Goal: Task Accomplishment & Management: Complete application form

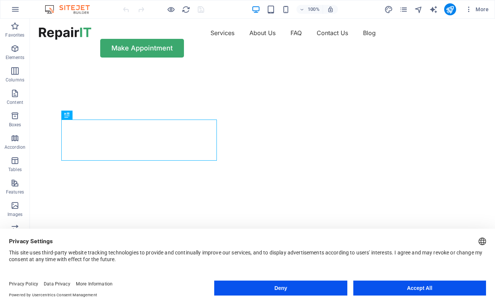
click at [391, 287] on button "Accept All" at bounding box center [419, 288] width 133 height 15
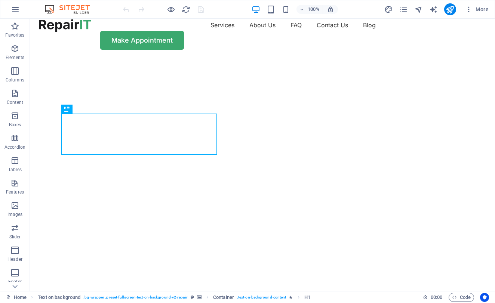
scroll to position [7, 0]
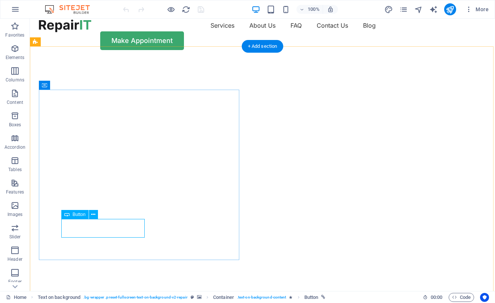
click at [81, 215] on span "Button" at bounding box center [79, 214] width 13 height 4
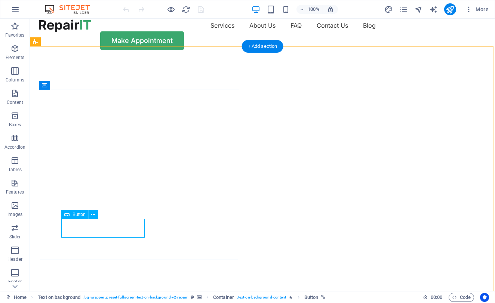
click at [93, 215] on icon at bounding box center [93, 215] width 4 height 8
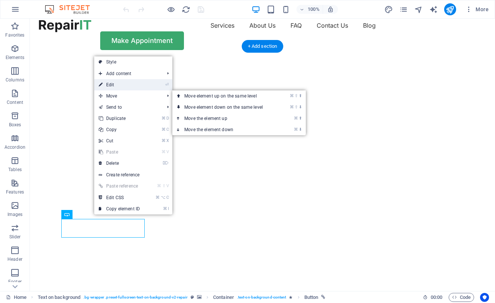
click at [138, 87] on link "⏎ Edit" at bounding box center [119, 84] width 50 height 11
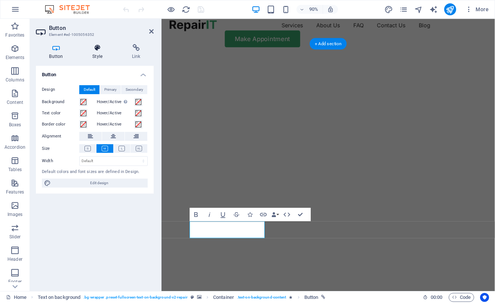
click at [96, 52] on h4 "Style" at bounding box center [99, 52] width 40 height 16
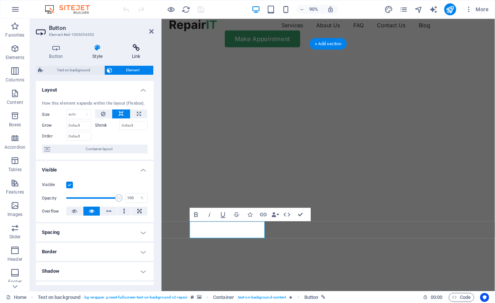
click at [139, 50] on icon at bounding box center [135, 47] width 35 height 7
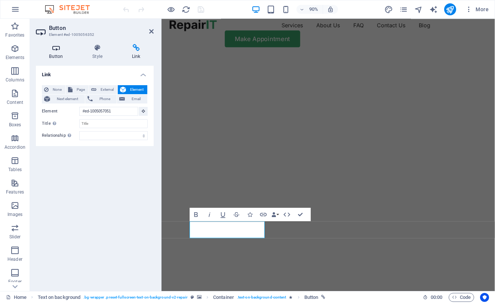
click at [57, 54] on h4 "Button" at bounding box center [57, 52] width 43 height 16
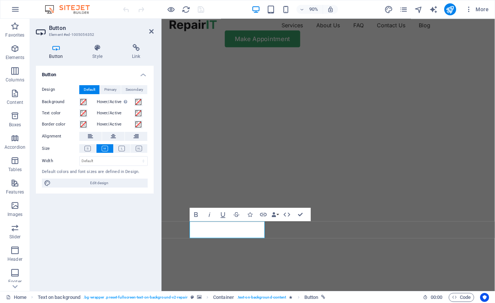
click at [50, 230] on div "Button Design Default Primary Secondary Background Hover/Active Switch to previ…" at bounding box center [95, 175] width 118 height 219
click at [14, 55] on p "Elements" at bounding box center [15, 58] width 19 height 6
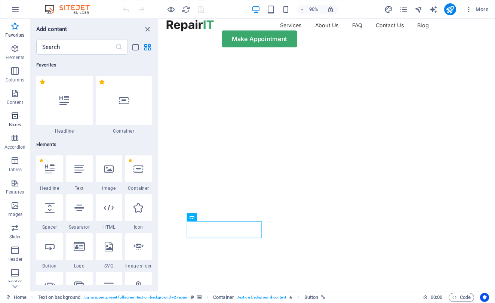
click at [17, 120] on span "Boxes" at bounding box center [15, 120] width 30 height 18
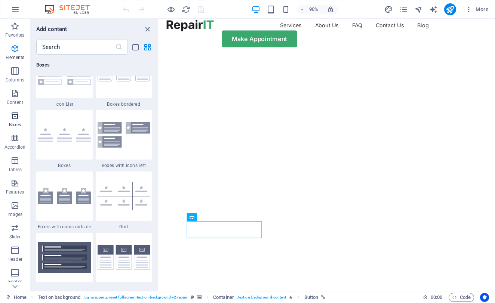
scroll to position [2100, 0]
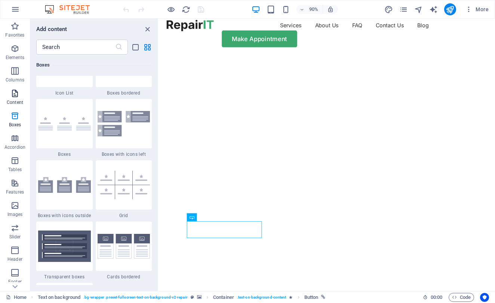
click at [13, 97] on icon "button" at bounding box center [14, 93] width 9 height 9
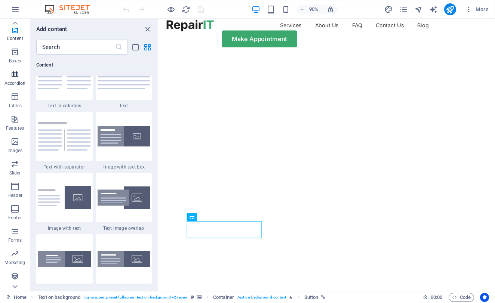
scroll to position [64, 0]
click at [17, 236] on icon "button" at bounding box center [14, 231] width 9 height 9
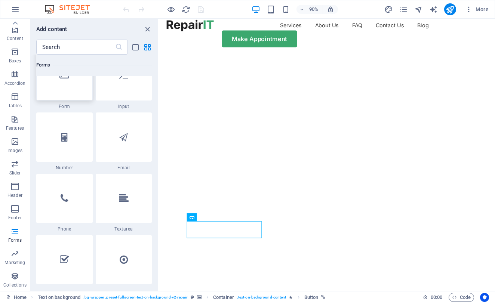
scroll to position [5688, 0]
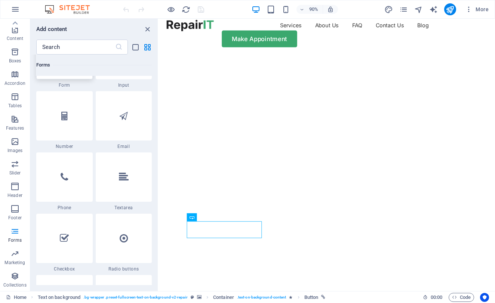
click at [71, 79] on div at bounding box center [64, 54] width 56 height 49
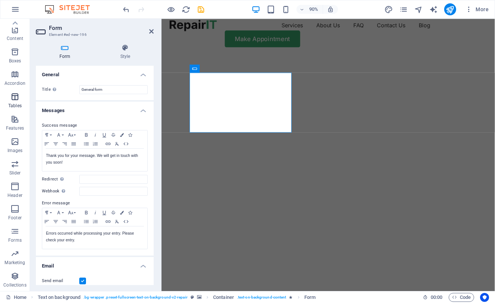
scroll to position [0, 0]
click at [151, 33] on icon at bounding box center [151, 31] width 4 height 6
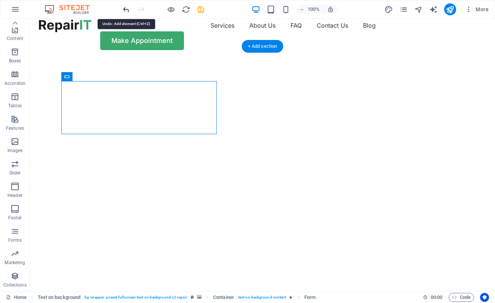
click at [122, 10] on icon "undo" at bounding box center [126, 9] width 9 height 9
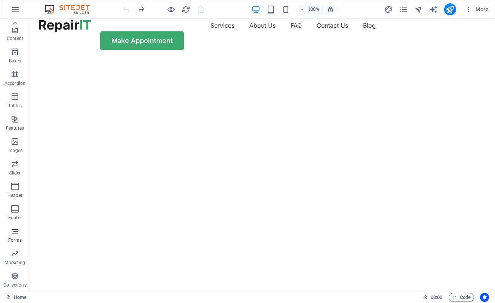
click at [18, 241] on p "Forms" at bounding box center [14, 240] width 13 height 6
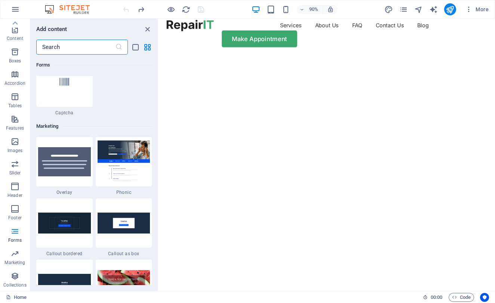
scroll to position [6025, 0]
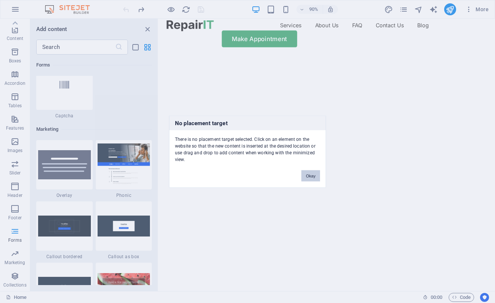
click at [308, 177] on button "Okay" at bounding box center [310, 175] width 19 height 11
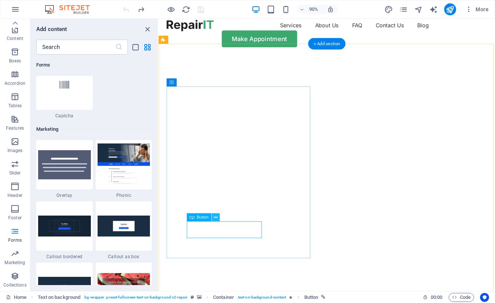
click at [216, 217] on icon at bounding box center [216, 217] width 4 height 7
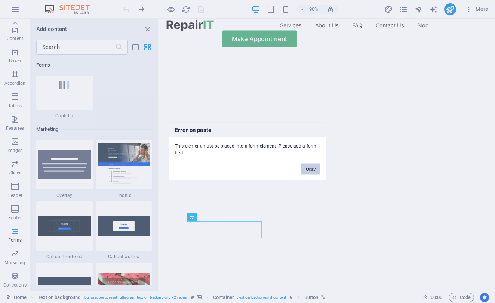
drag, startPoint x: 304, startPoint y: 170, endPoint x: 161, endPoint y: 169, distance: 142.1
click at [304, 170] on button "Okay" at bounding box center [310, 168] width 19 height 11
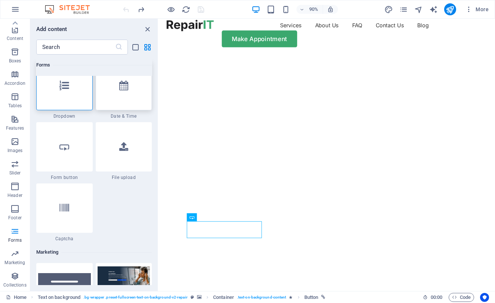
scroll to position [5897, 0]
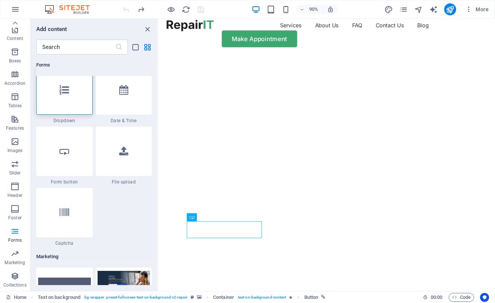
click at [56, 53] on div at bounding box center [64, 28] width 56 height 49
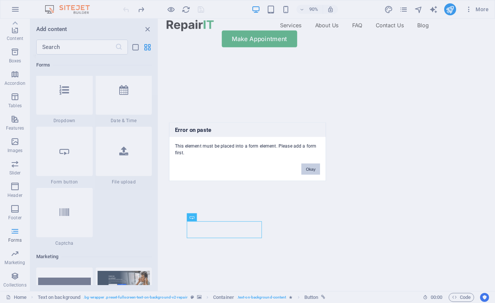
click at [312, 170] on button "Okay" at bounding box center [310, 168] width 19 height 11
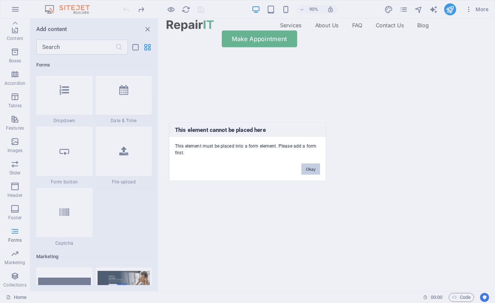
click at [308, 165] on button "Okay" at bounding box center [310, 168] width 19 height 11
click at [315, 169] on button "Okay" at bounding box center [310, 168] width 19 height 11
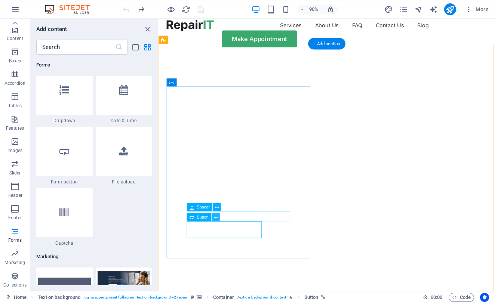
click at [218, 219] on icon at bounding box center [216, 217] width 4 height 7
click at [216, 219] on icon at bounding box center [216, 217] width 4 height 7
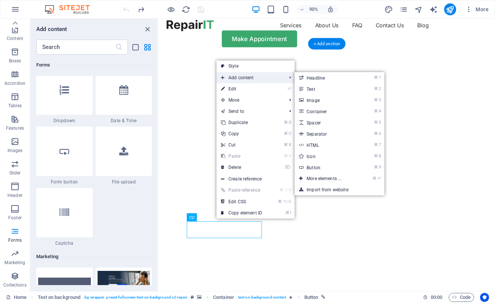
click at [253, 77] on span "Add content" at bounding box center [249, 77] width 67 height 11
click at [330, 181] on link "⌘ ⏎ More elements ..." at bounding box center [326, 178] width 62 height 11
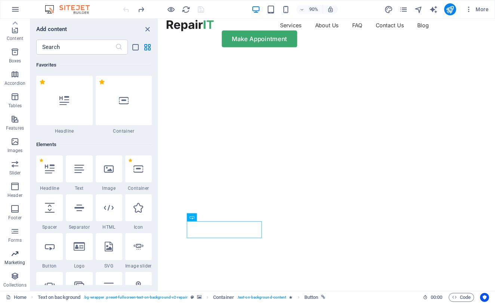
scroll to position [10, 0]
click at [15, 227] on icon "button" at bounding box center [14, 231] width 9 height 9
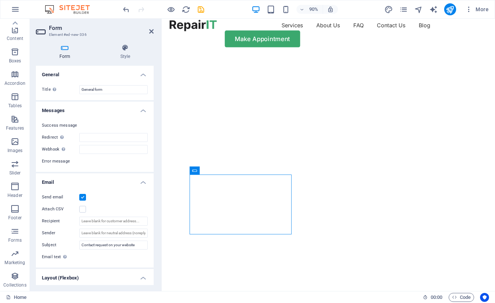
scroll to position [4, 0]
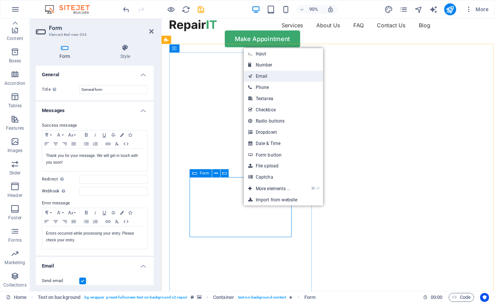
click at [278, 78] on link "Email" at bounding box center [283, 76] width 79 height 11
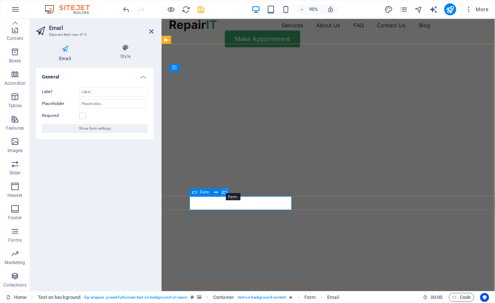
click at [224, 189] on icon at bounding box center [224, 192] width 5 height 7
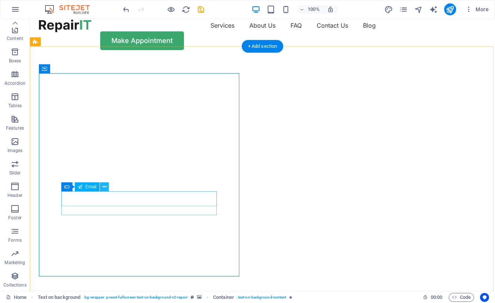
click at [103, 183] on icon at bounding box center [104, 187] width 4 height 8
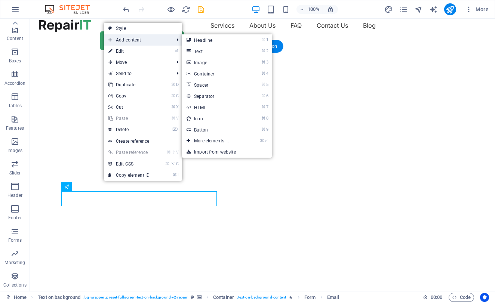
click at [166, 41] on span "Add content" at bounding box center [137, 39] width 67 height 11
click at [213, 64] on link "⌘ 3 Image" at bounding box center [213, 62] width 62 height 11
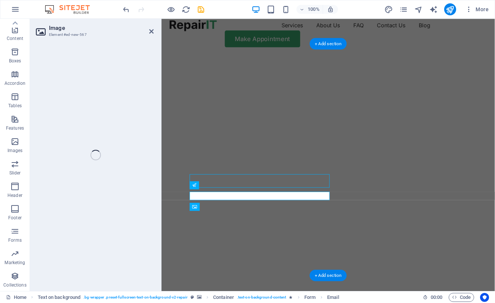
scroll to position [1, 0]
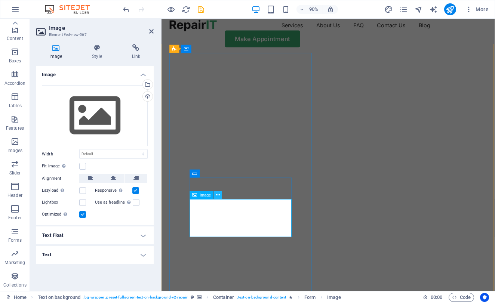
click at [219, 193] on icon at bounding box center [218, 194] width 4 height 7
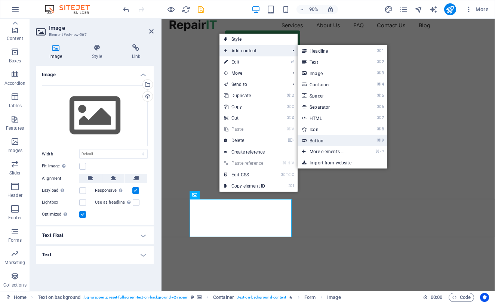
click at [327, 138] on link "⌘ 9 Button" at bounding box center [329, 140] width 62 height 11
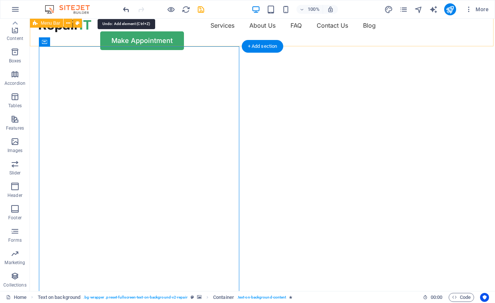
click at [127, 8] on icon "undo" at bounding box center [126, 9] width 9 height 9
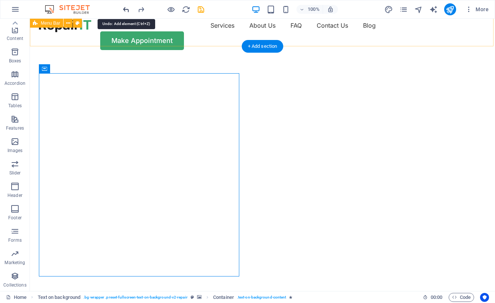
click at [127, 8] on icon "undo" at bounding box center [126, 9] width 9 height 9
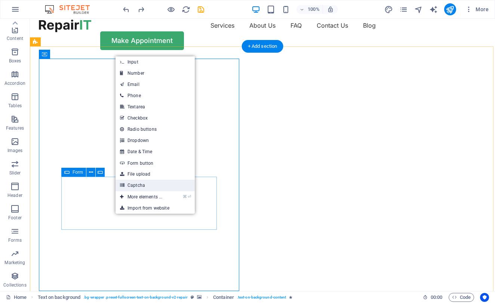
click at [146, 185] on link "Captcha" at bounding box center [155, 185] width 79 height 11
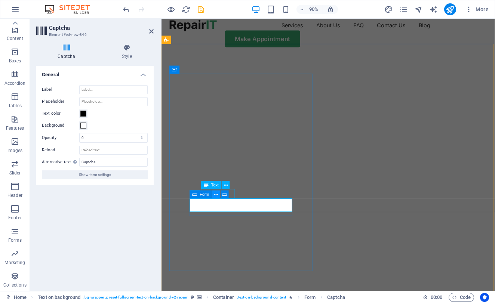
click at [217, 194] on icon at bounding box center [217, 194] width 4 height 7
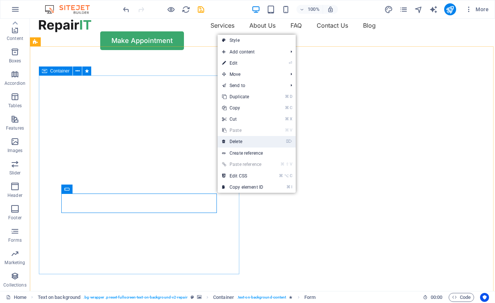
click at [246, 140] on link "⌦ Delete" at bounding box center [243, 141] width 50 height 11
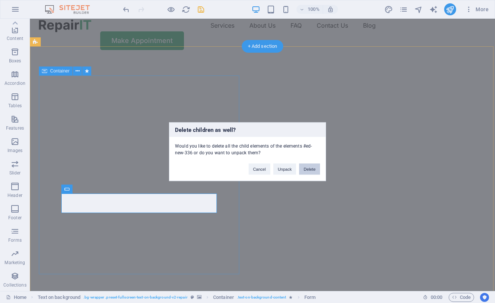
click at [314, 168] on button "Delete" at bounding box center [309, 168] width 21 height 11
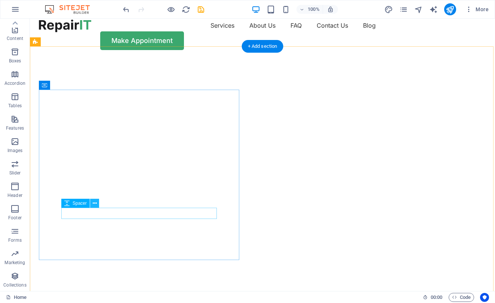
click at [95, 203] on icon at bounding box center [95, 204] width 4 height 8
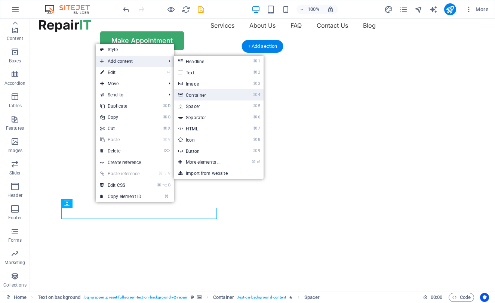
click at [205, 96] on link "⌘ 4 Container" at bounding box center [205, 94] width 62 height 11
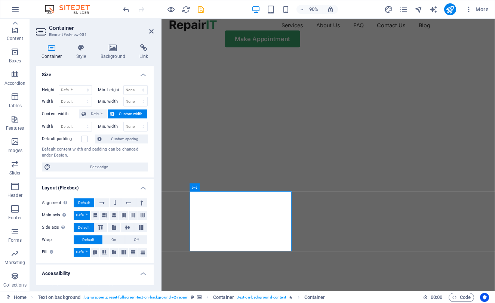
click at [355, 58] on img "1/2" at bounding box center [345, 58] width 369 height 0
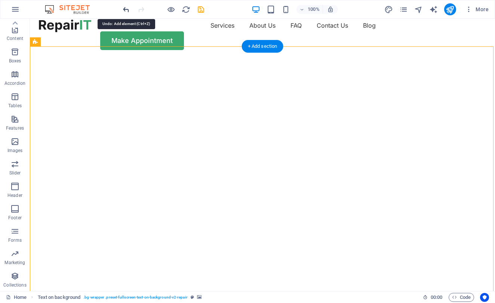
click at [126, 10] on icon "undo" at bounding box center [126, 9] width 9 height 9
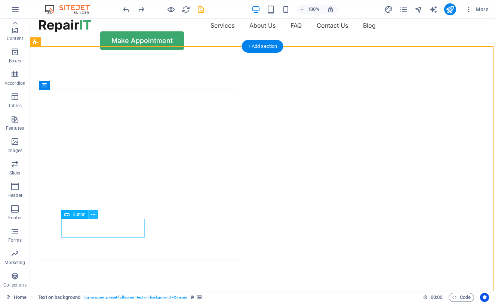
click at [95, 215] on icon at bounding box center [93, 215] width 4 height 8
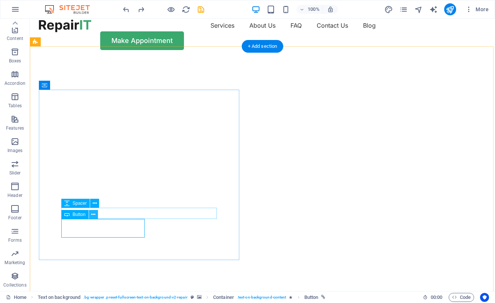
click at [93, 213] on icon at bounding box center [93, 215] width 4 height 8
click at [94, 216] on icon at bounding box center [93, 215] width 4 height 8
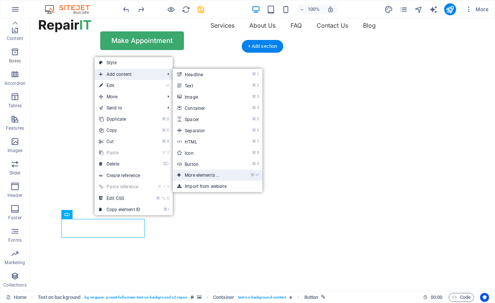
click at [206, 175] on link "⌘ ⏎ More elements ..." at bounding box center [204, 175] width 62 height 11
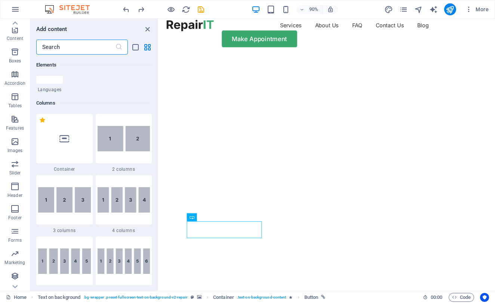
scroll to position [332, 0]
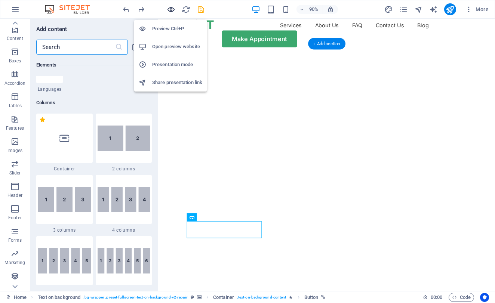
click at [169, 10] on icon "button" at bounding box center [171, 9] width 9 height 9
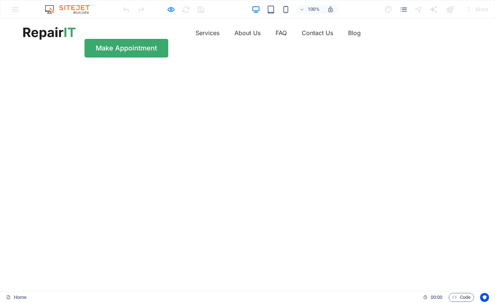
scroll to position [0, 0]
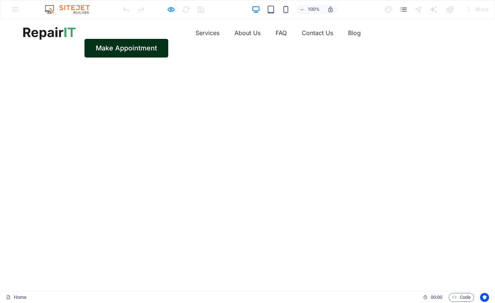
click at [168, 39] on link "Make Appointment" at bounding box center [126, 48] width 84 height 19
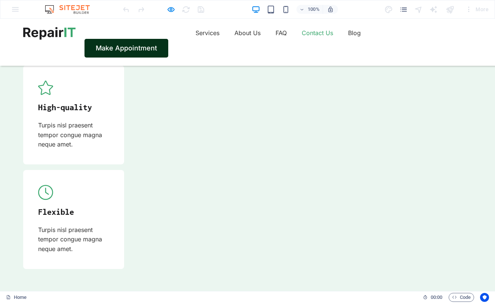
scroll to position [2372, 0]
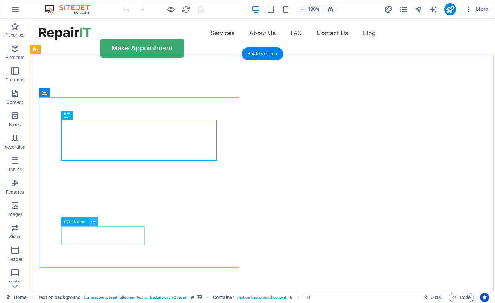
click at [93, 221] on icon at bounding box center [93, 222] width 4 height 8
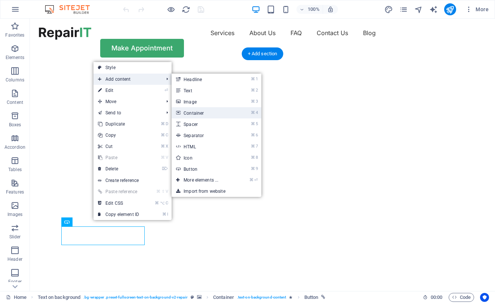
click at [200, 110] on link "⌘ 4 Container" at bounding box center [203, 112] width 62 height 11
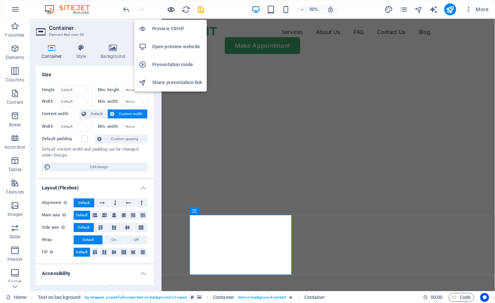
click at [171, 11] on icon "button" at bounding box center [171, 9] width 9 height 9
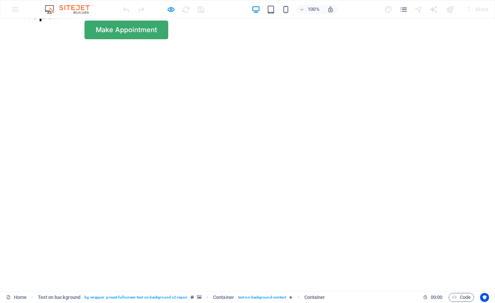
scroll to position [33, 0]
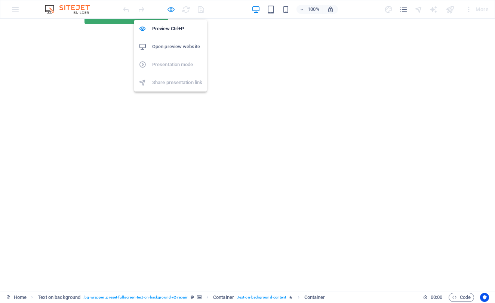
click at [171, 9] on icon "button" at bounding box center [171, 9] width 9 height 9
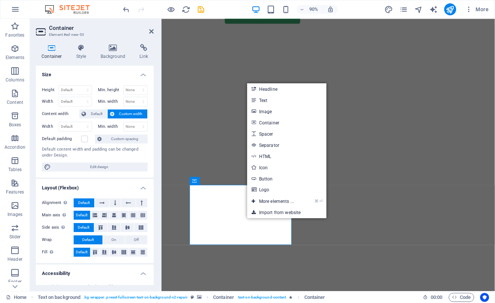
click at [401, 33] on img "1/2" at bounding box center [345, 33] width 369 height 0
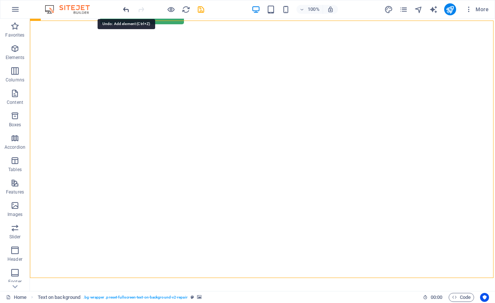
click at [126, 8] on icon "undo" at bounding box center [126, 9] width 9 height 9
click at [173, 13] on icon "button" at bounding box center [171, 9] width 9 height 9
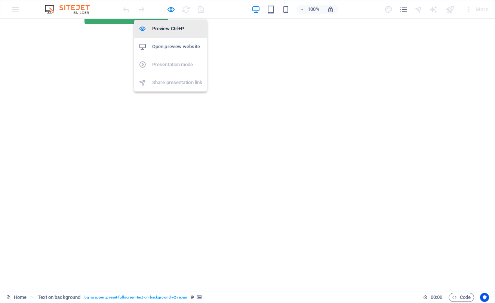
click at [166, 30] on h6 "Preview Ctrl+P" at bounding box center [177, 28] width 50 height 9
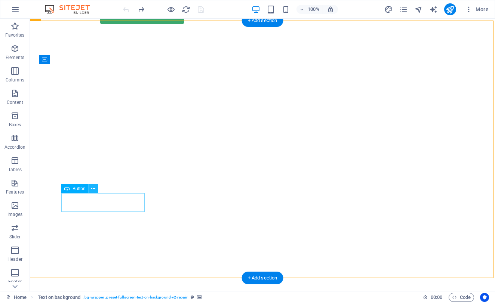
click at [96, 187] on button at bounding box center [93, 188] width 9 height 9
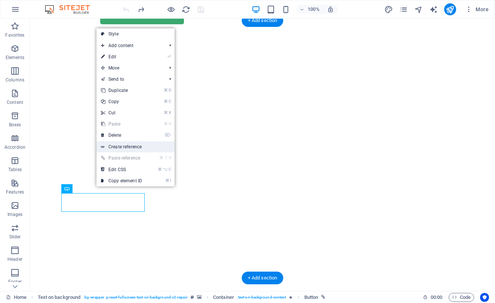
click at [136, 148] on link "Create reference" at bounding box center [135, 146] width 78 height 11
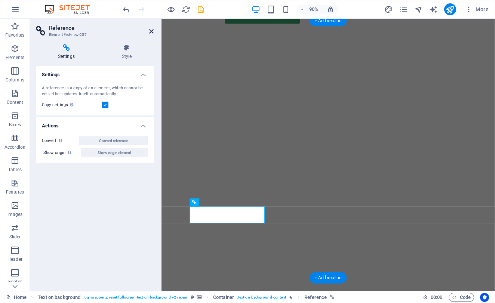
click at [150, 31] on icon at bounding box center [151, 31] width 4 height 6
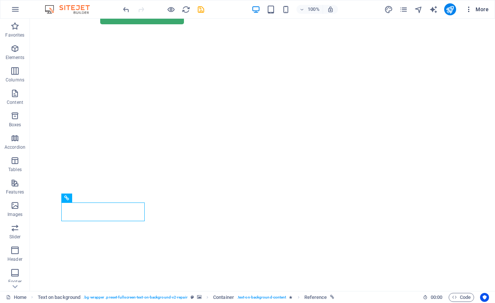
click at [470, 11] on icon "button" at bounding box center [468, 9] width 7 height 7
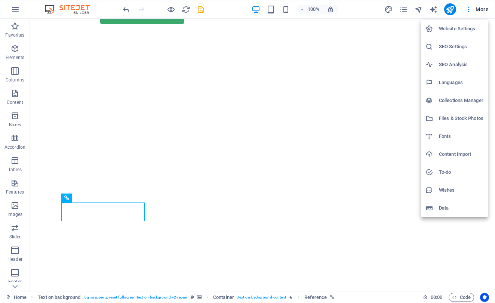
click at [272, 67] on div at bounding box center [247, 151] width 495 height 303
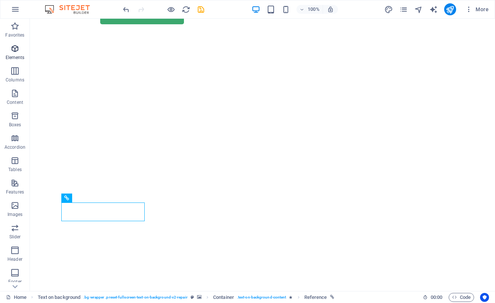
click at [13, 54] on span "Elements" at bounding box center [15, 53] width 30 height 18
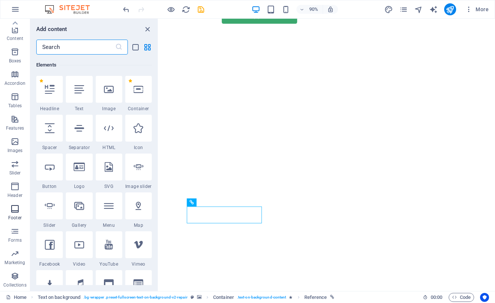
scroll to position [64, 0]
click at [17, 238] on p "Forms" at bounding box center [14, 240] width 13 height 6
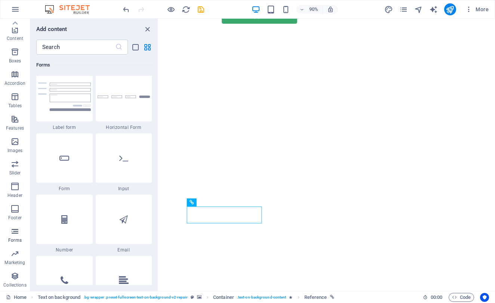
scroll to position [5585, 0]
click at [127, 6] on icon "undo" at bounding box center [126, 9] width 9 height 9
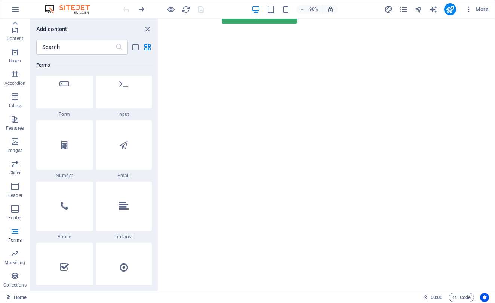
scroll to position [5661, 0]
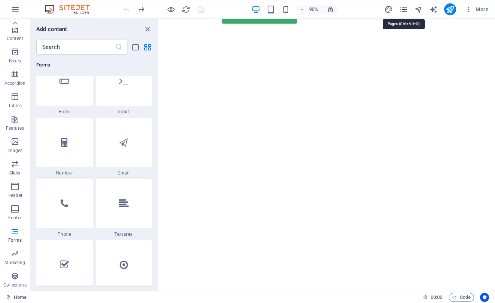
click at [402, 10] on icon "pages" at bounding box center [403, 9] width 9 height 9
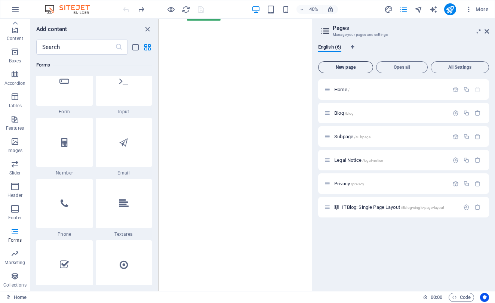
click at [355, 68] on span "New page" at bounding box center [345, 67] width 48 height 4
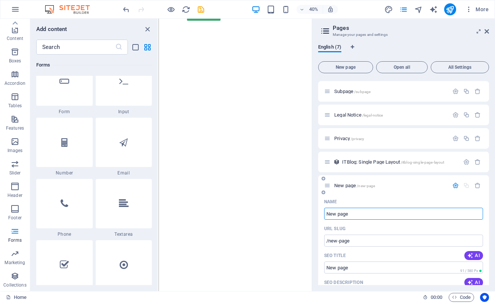
scroll to position [54, 0]
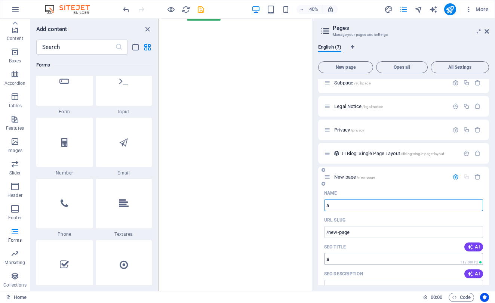
type input "a"
type input "/a"
type input "ap"
type input "/ap"
type input "a"
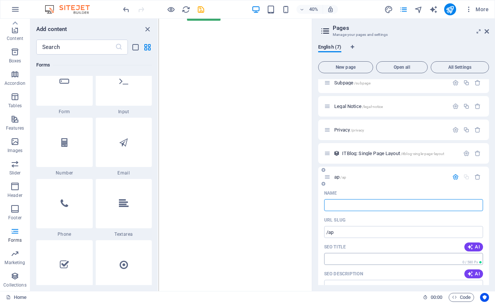
type input "/"
type input "Get"
type input "/get"
type input "Get"
type input "Get Q"
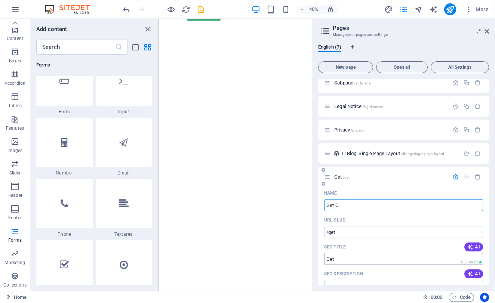
type input "/get-q"
type input "Get Q"
type input "Get Quot"
type input "/get-quo"
type input "Get Quo"
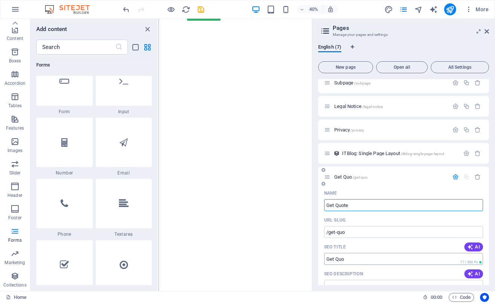
type input "Get Quote"
type input "/get-quote"
type input "Get Quote"
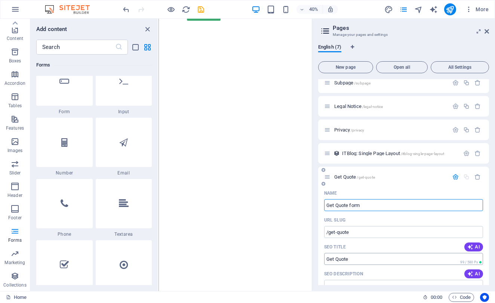
type input "Get Quote form"
type input "/get-quote-form"
type input "Get Quote form"
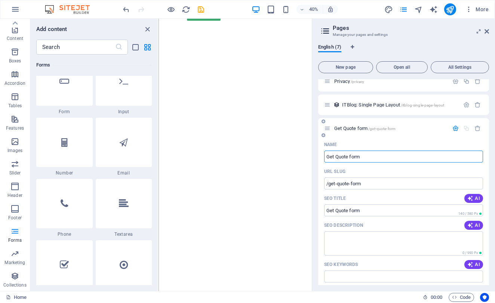
scroll to position [104, 0]
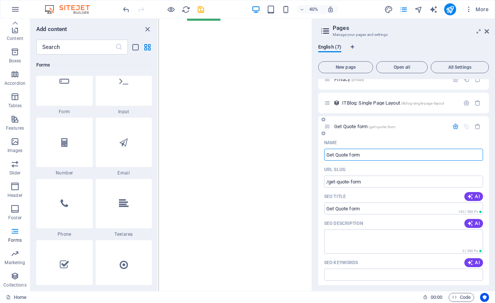
click at [452, 129] on icon "button" at bounding box center [455, 126] width 6 height 6
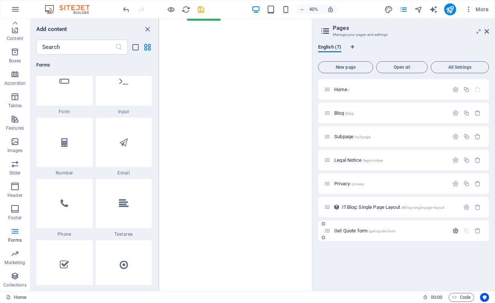
scroll to position [0, 0]
click at [403, 236] on div "Get Quote form /get-quote-form" at bounding box center [403, 231] width 171 height 21
click at [373, 232] on span "/get-quote-form" at bounding box center [381, 231] width 27 height 4
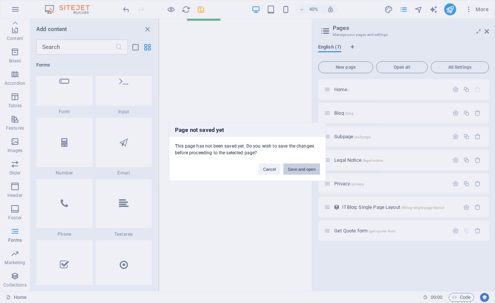
click at [294, 169] on button "Save and open" at bounding box center [301, 168] width 37 height 11
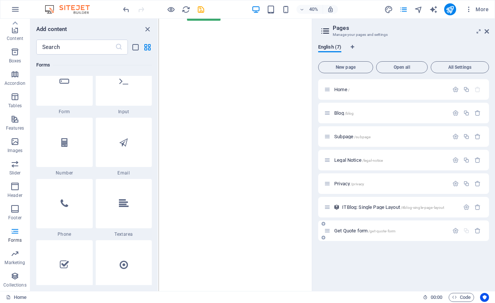
click at [364, 233] on span "Get Quote form /get-quote-form" at bounding box center [364, 231] width 61 height 6
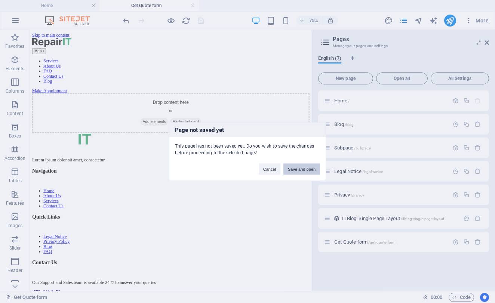
click at [292, 170] on button "Save and open" at bounding box center [301, 168] width 37 height 11
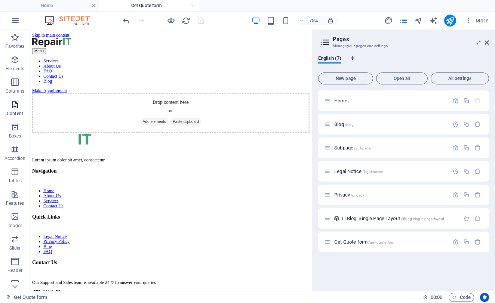
click at [15, 107] on icon "button" at bounding box center [14, 104] width 9 height 9
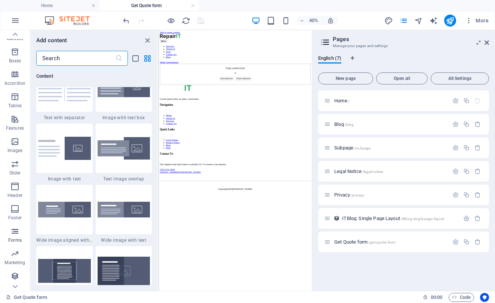
scroll to position [75, 0]
click at [19, 236] on icon "button" at bounding box center [14, 231] width 9 height 9
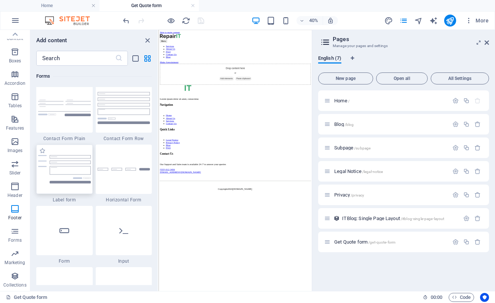
scroll to position [5521, 0]
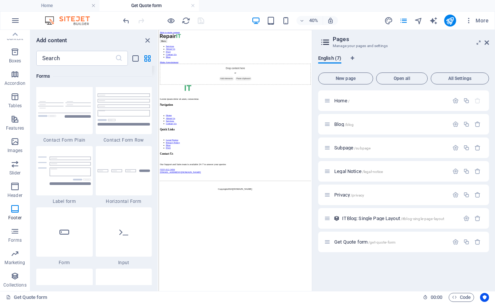
click at [120, 61] on img at bounding box center [124, 48] width 53 height 25
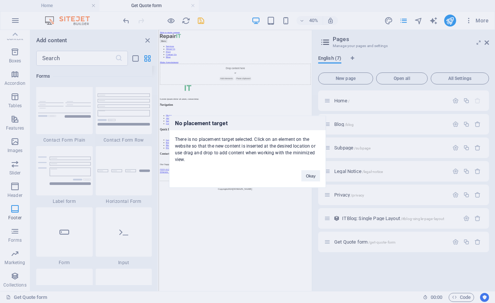
click at [118, 175] on div "No placement target There is no placement target selected. Click on an element …" at bounding box center [247, 151] width 495 height 303
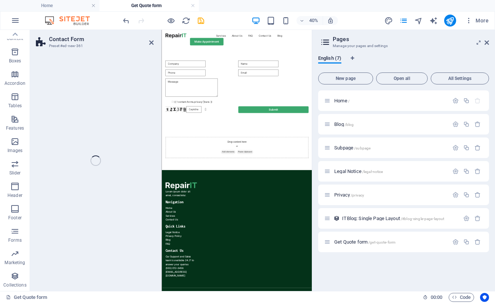
select select "rem"
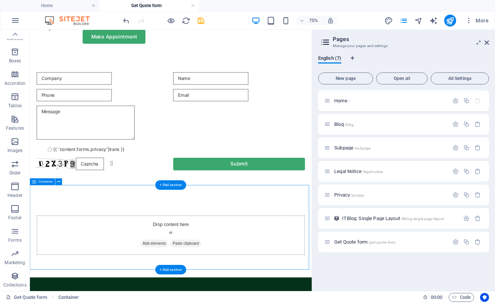
scroll to position [21, 0]
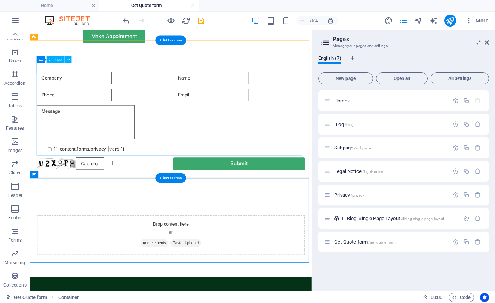
click at [117, 86] on div at bounding box center [127, 94] width 176 height 16
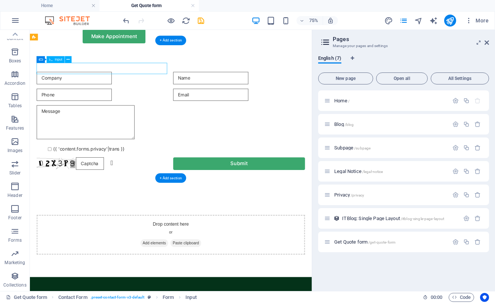
click at [72, 86] on div at bounding box center [127, 94] width 176 height 16
click at [89, 86] on div at bounding box center [127, 94] width 176 height 16
click at [69, 86] on div at bounding box center [127, 94] width 176 height 16
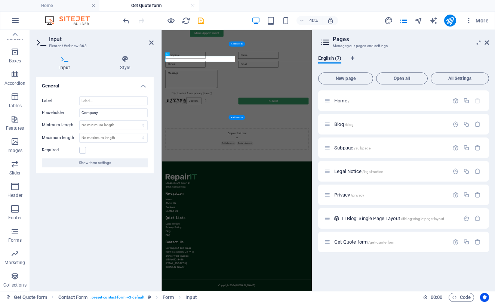
scroll to position [0, 0]
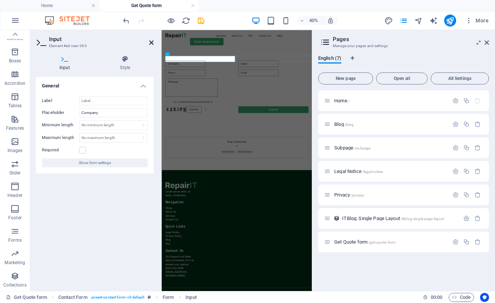
click at [151, 43] on icon at bounding box center [151, 43] width 4 height 6
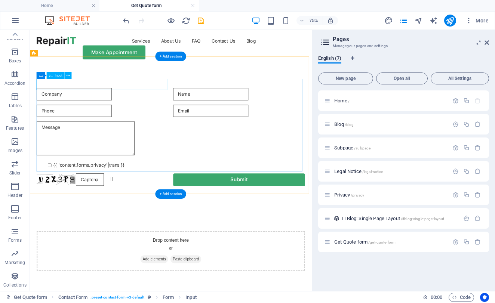
click at [99, 107] on div at bounding box center [127, 115] width 176 height 16
click at [255, 107] on div at bounding box center [309, 115] width 176 height 16
click at [151, 107] on div at bounding box center [127, 115] width 176 height 16
click at [12, 236] on span "Forms" at bounding box center [15, 236] width 30 height 18
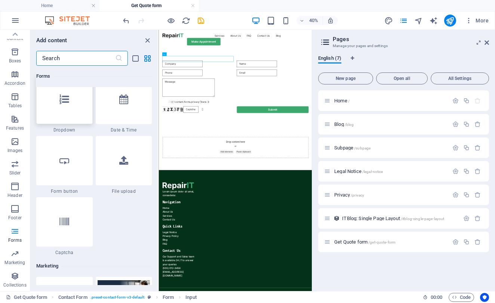
scroll to position [5908, 0]
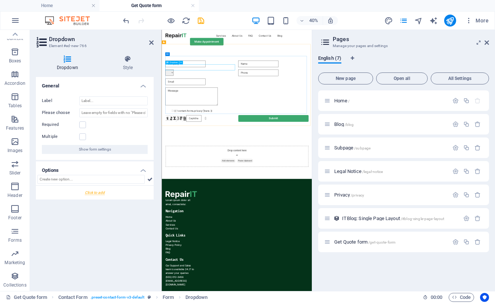
click at [282, 129] on div at bounding box center [258, 137] width 176 height 16
click at [149, 43] on icon at bounding box center [151, 43] width 4 height 6
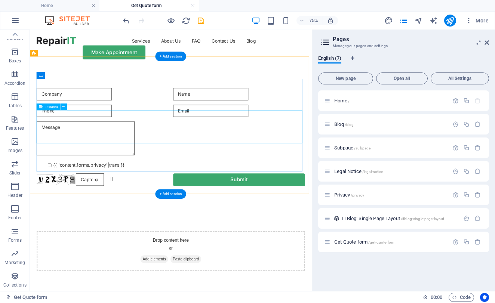
click at [95, 164] on div at bounding box center [218, 175] width 358 height 48
click at [91, 151] on div at bounding box center [218, 175] width 358 height 48
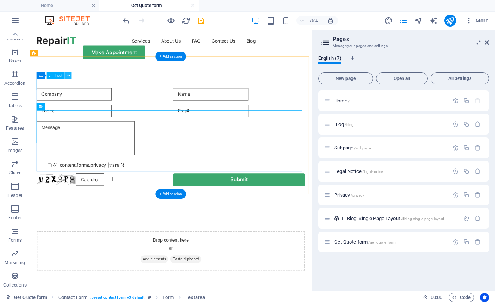
click at [67, 76] on icon at bounding box center [68, 76] width 3 height 6
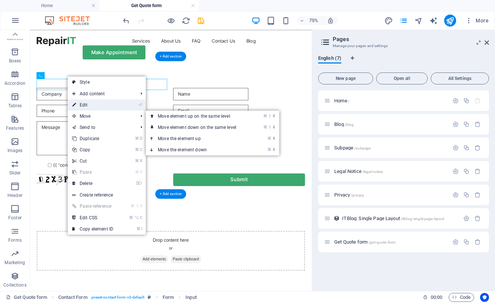
click at [108, 106] on link "⏎ Edit" at bounding box center [93, 104] width 50 height 11
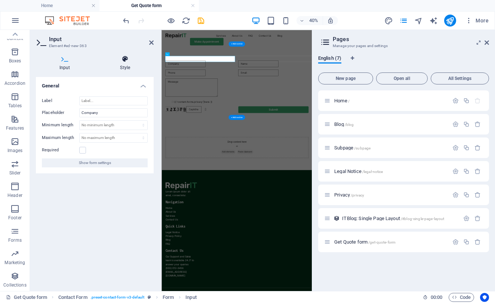
click at [127, 65] on h4 "Style" at bounding box center [125, 63] width 57 height 16
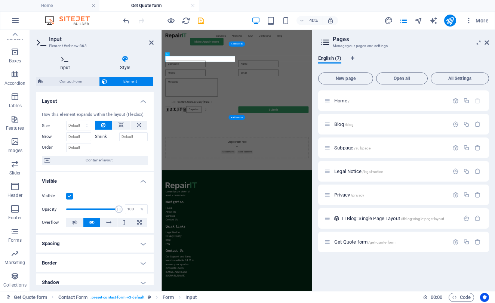
click at [68, 66] on h4 "Input" at bounding box center [66, 63] width 61 height 16
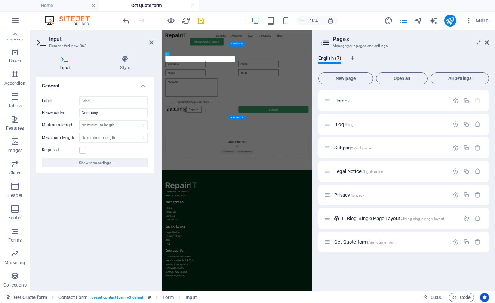
click at [144, 86] on h4 "General" at bounding box center [95, 83] width 118 height 13
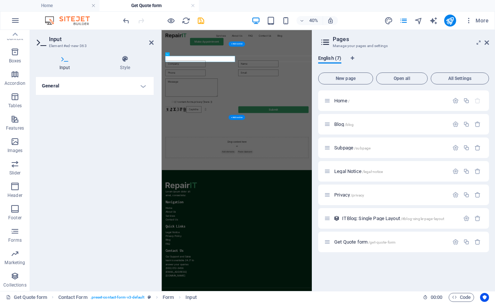
click at [144, 86] on h4 "General" at bounding box center [95, 86] width 118 height 18
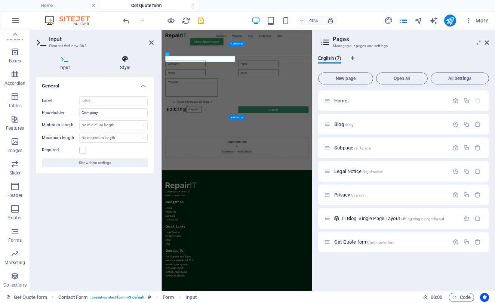
click at [138, 67] on h4 "Style" at bounding box center [125, 63] width 57 height 16
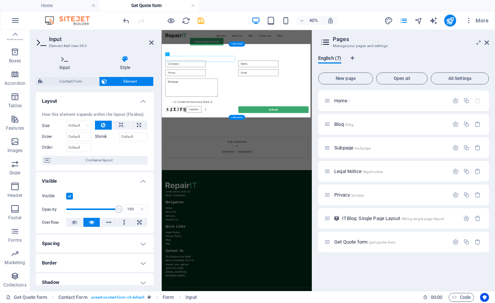
scroll to position [0, 0]
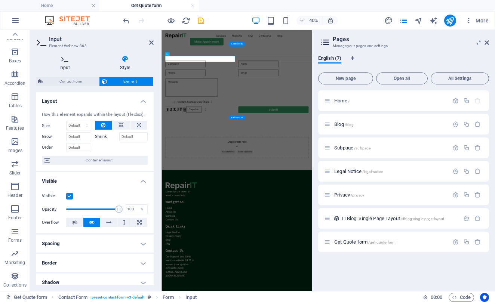
click at [69, 58] on icon at bounding box center [65, 58] width 58 height 7
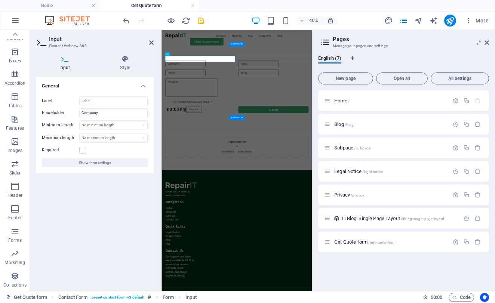
click at [37, 41] on icon at bounding box center [41, 42] width 11 height 10
click at [150, 41] on icon at bounding box center [151, 43] width 4 height 6
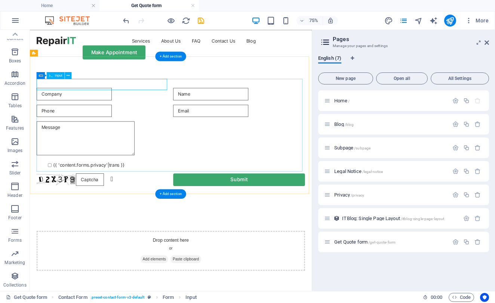
click at [111, 107] on div at bounding box center [127, 115] width 176 height 16
click at [86, 129] on div at bounding box center [127, 137] width 176 height 16
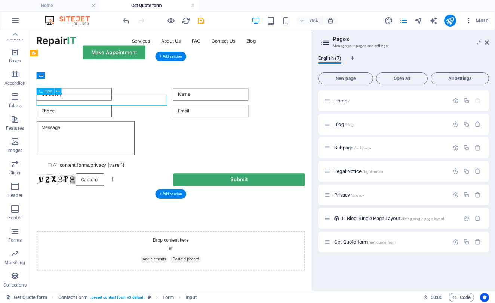
click at [86, 129] on div at bounding box center [127, 137] width 176 height 16
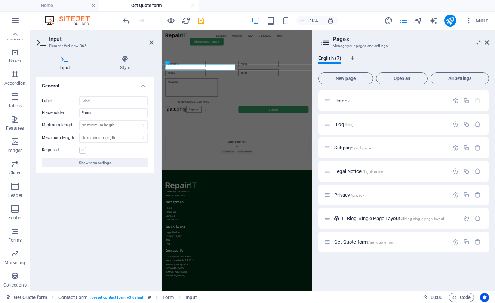
click at [81, 151] on label at bounding box center [82, 150] width 7 height 7
click at [0, 0] on input "Required" at bounding box center [0, 0] width 0 height 0
click at [152, 39] on h2 "Input" at bounding box center [101, 39] width 105 height 7
click at [151, 40] on icon at bounding box center [151, 43] width 4 height 6
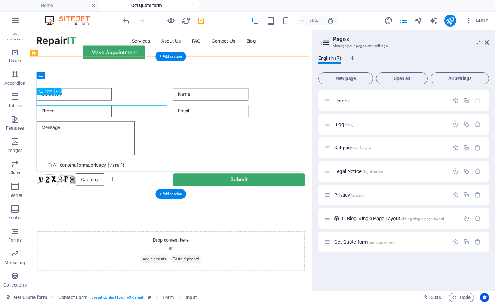
click at [123, 129] on div at bounding box center [127, 137] width 176 height 16
click at [248, 107] on div at bounding box center [309, 115] width 176 height 16
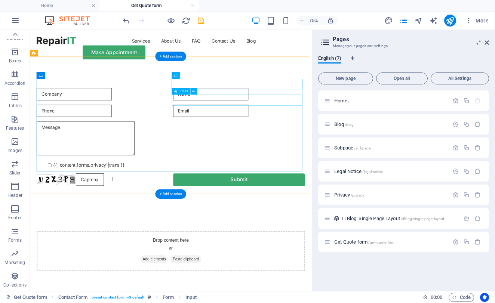
click at [243, 129] on div at bounding box center [309, 137] width 176 height 16
click at [113, 151] on div at bounding box center [218, 175] width 358 height 48
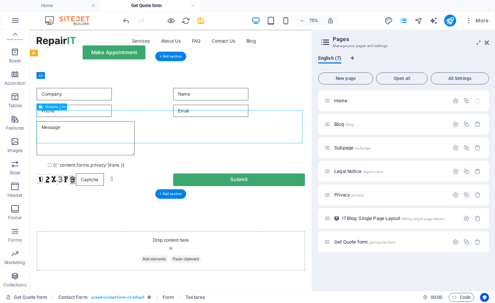
click at [113, 151] on div at bounding box center [218, 175] width 358 height 48
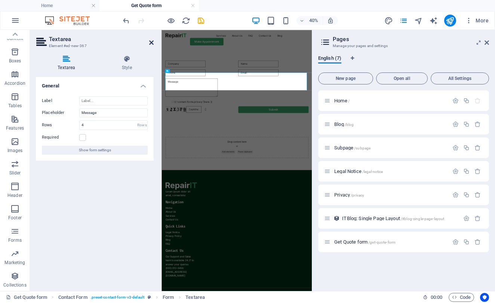
click at [150, 45] on icon at bounding box center [151, 43] width 4 height 6
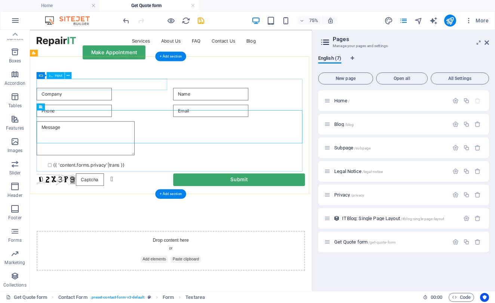
click at [136, 107] on div at bounding box center [127, 115] width 176 height 16
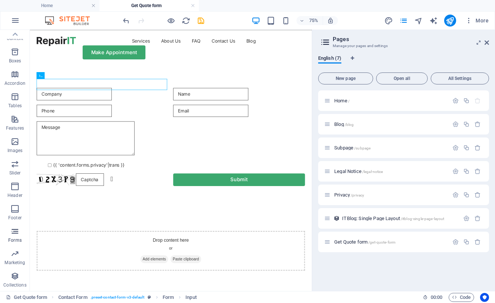
scroll to position [27, 0]
click at [13, 227] on icon "button" at bounding box center [14, 231] width 9 height 9
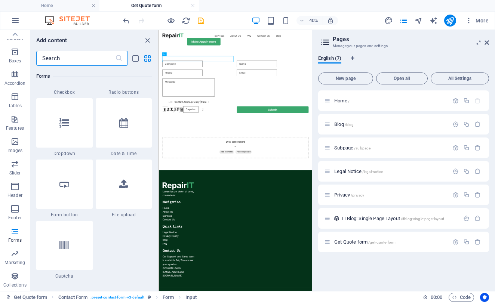
scroll to position [5887, 0]
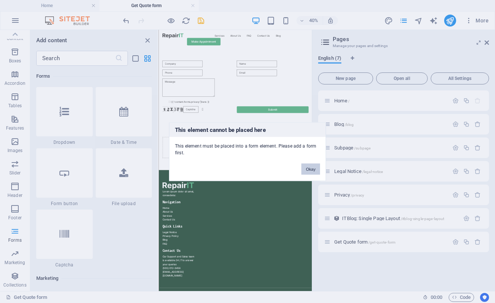
click at [311, 170] on button "Okay" at bounding box center [310, 168] width 19 height 11
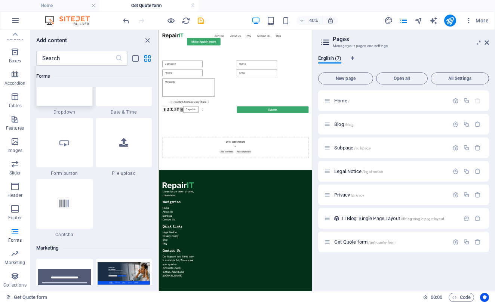
scroll to position [5919, 0]
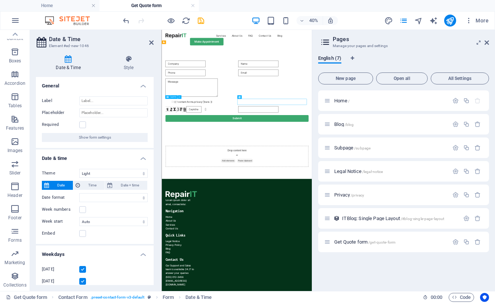
select select "1"
click at [206, 262] on div "{{ 'content.forms.privacy'|trans }} Unreadable? Regenerate Submit" at bounding box center [349, 183] width 376 height 213
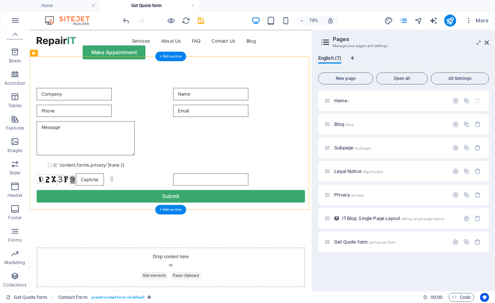
click at [252, 221] on div at bounding box center [309, 229] width 176 height 16
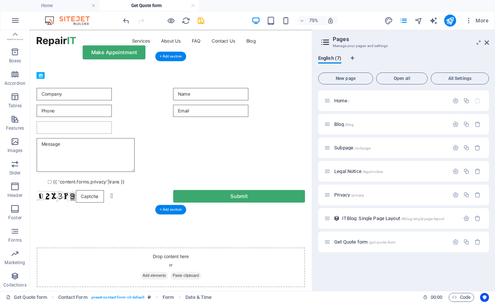
drag, startPoint x: 274, startPoint y: 208, endPoint x: 242, endPoint y: 135, distance: 79.9
click at [242, 135] on div "{{ 'content.forms.privacy'|trans }} Unreadable? Regenerate Submit" at bounding box center [218, 183] width 358 height 159
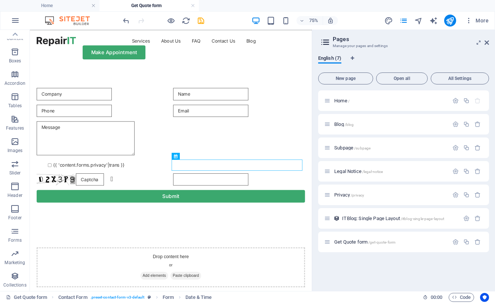
scroll to position [0, 0]
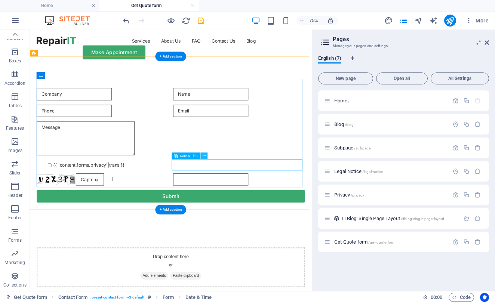
click at [205, 157] on icon at bounding box center [204, 156] width 3 height 6
click at [237, 205] on div "{{ 'content.forms.privacy'|trans }}" at bounding box center [218, 210] width 358 height 10
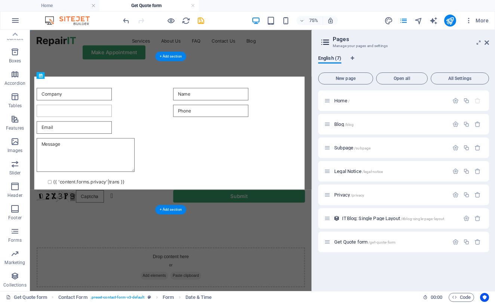
drag, startPoint x: 261, startPoint y: 211, endPoint x: 211, endPoint y: 121, distance: 102.9
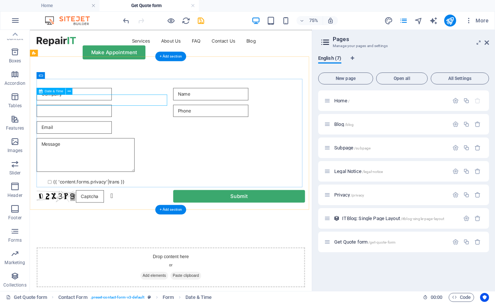
click at [172, 129] on div at bounding box center [127, 137] width 176 height 16
select select "1"
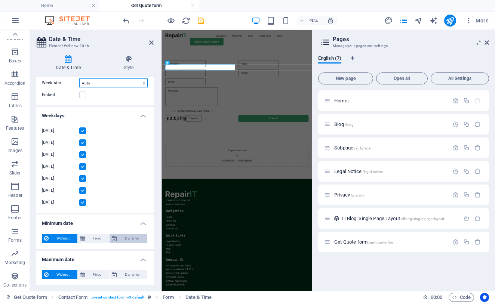
scroll to position [0, 0]
click at [129, 62] on h4 "Style" at bounding box center [129, 63] width 50 height 16
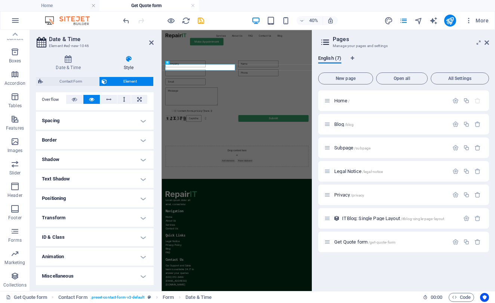
scroll to position [123, 0]
click at [151, 44] on icon at bounding box center [151, 43] width 4 height 6
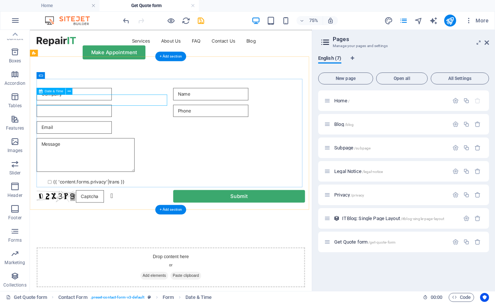
click at [105, 129] on div at bounding box center [127, 137] width 176 height 16
click at [154, 107] on div at bounding box center [127, 115] width 176 height 16
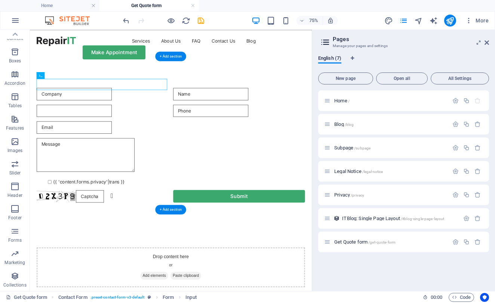
click at [81, 107] on div at bounding box center [127, 115] width 176 height 16
click at [68, 76] on icon at bounding box center [68, 76] width 3 height 6
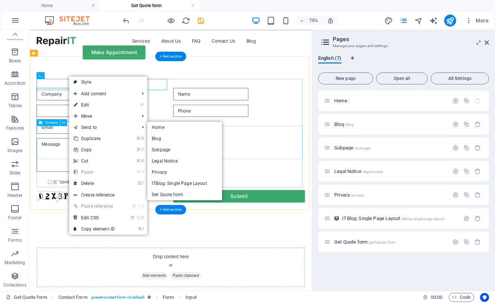
click at [63, 175] on div at bounding box center [218, 198] width 358 height 48
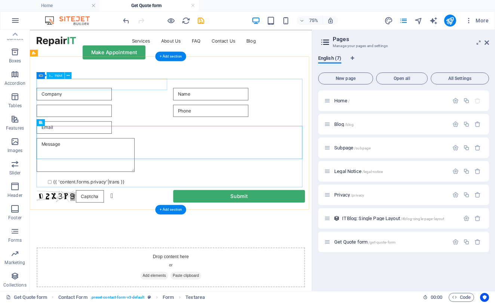
click at [121, 107] on div at bounding box center [127, 115] width 176 height 16
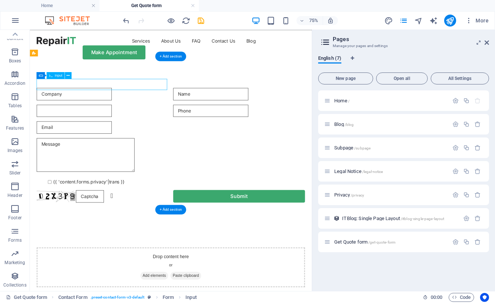
click at [121, 107] on div at bounding box center [127, 115] width 176 height 16
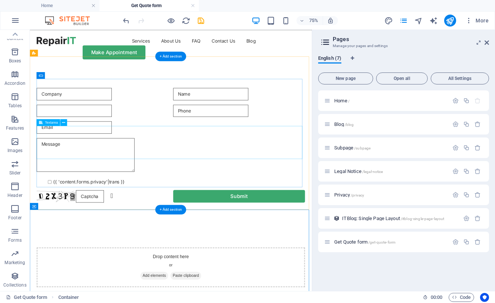
click at [256, 174] on div at bounding box center [218, 198] width 358 height 48
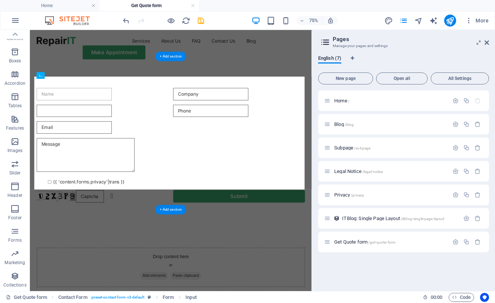
drag, startPoint x: 251, startPoint y: 106, endPoint x: 158, endPoint y: 106, distance: 93.1
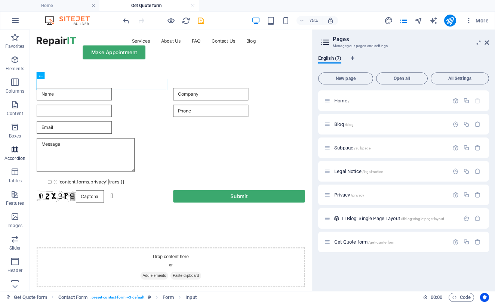
scroll to position [0, 0]
click at [18, 109] on icon "button" at bounding box center [14, 104] width 9 height 9
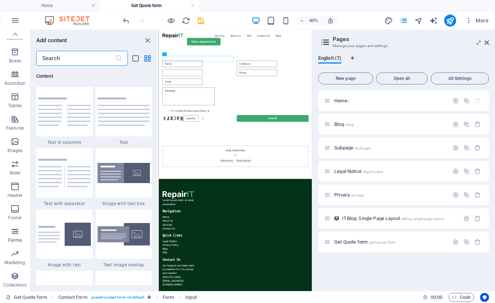
scroll to position [0, 0]
click at [17, 236] on span "Forms" at bounding box center [15, 236] width 30 height 18
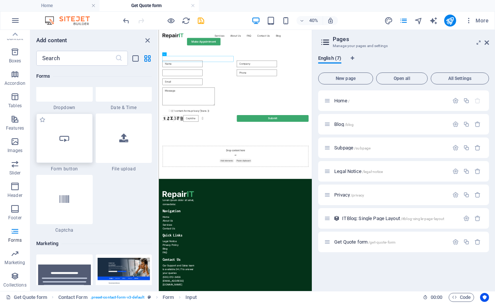
scroll to position [5914, 0]
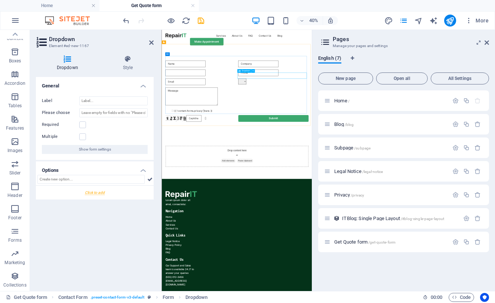
click at [419, 151] on div at bounding box center [441, 159] width 176 height 16
click at [152, 42] on icon at bounding box center [151, 43] width 4 height 6
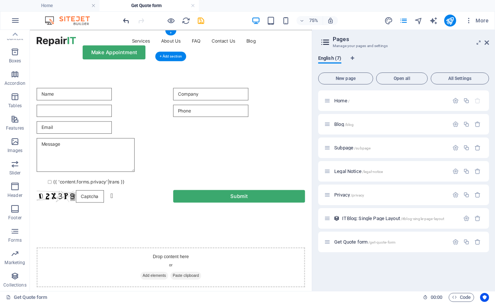
click at [125, 21] on icon "undo" at bounding box center [126, 20] width 9 height 9
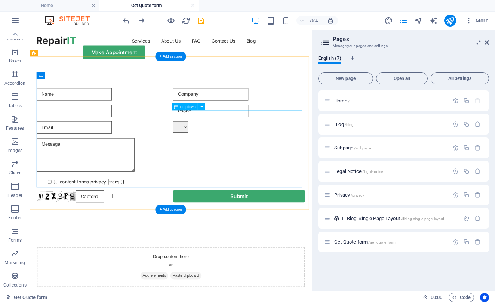
click at [351, 151] on div at bounding box center [309, 159] width 176 height 16
click at [380, 151] on div at bounding box center [309, 159] width 176 height 16
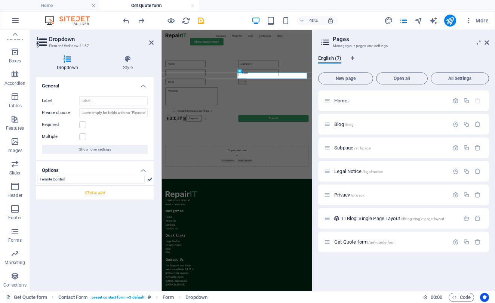
type input "Termite Control"
click at [100, 193] on div at bounding box center [95, 193] width 118 height 14
click at [123, 193] on input "New option" at bounding box center [118, 196] width 57 height 9
type input "N"
type input "O"
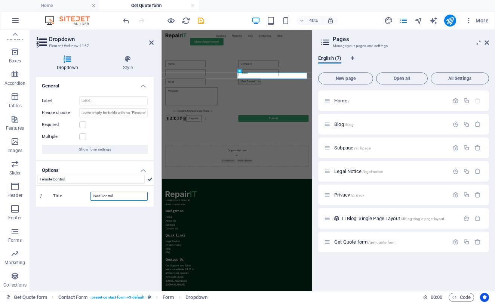
type input "Pest Control"
click at [82, 234] on div "General Label Please choose Required Multiple Show form settings Options Termit…" at bounding box center [95, 181] width 118 height 208
click at [44, 205] on link at bounding box center [41, 206] width 7 height 7
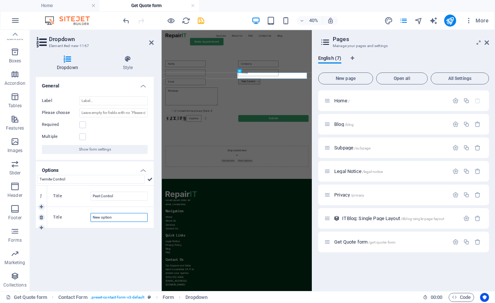
click at [118, 216] on input "New option" at bounding box center [118, 217] width 57 height 9
type input "N"
click at [42, 227] on icon at bounding box center [41, 228] width 3 height 4
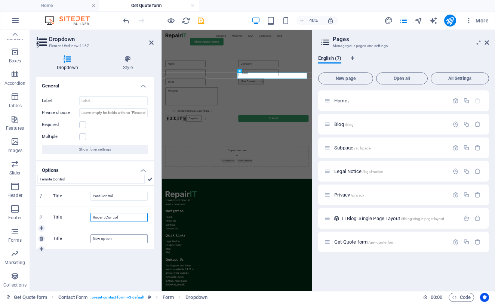
type input "Rodent Control"
click at [104, 237] on input "New option" at bounding box center [118, 238] width 57 height 9
drag, startPoint x: 117, startPoint y: 237, endPoint x: 81, endPoint y: 236, distance: 36.3
click at [81, 236] on div "Title New option" at bounding box center [100, 238] width 95 height 9
type input "Bed Bug Control"
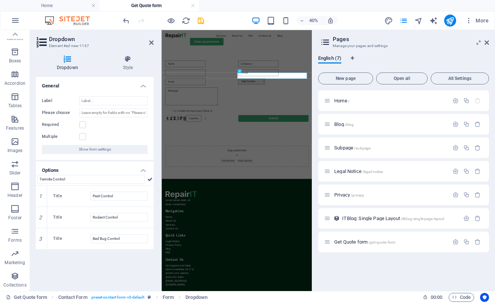
drag, startPoint x: 81, startPoint y: 236, endPoint x: 91, endPoint y: 258, distance: 23.8
click at [91, 258] on div "General Label Please choose Required Multiple Show form settings Options Termit…" at bounding box center [95, 181] width 118 height 208
click at [99, 99] on input "Label" at bounding box center [113, 100] width 68 height 9
type input "E"
type input "What's the service?"
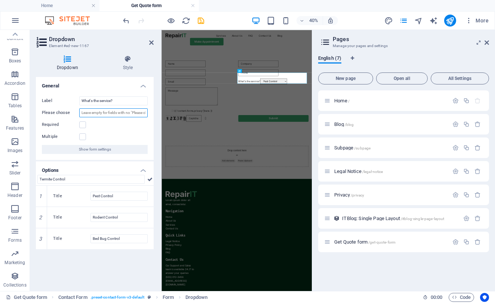
click at [108, 116] on input "Please choose" at bounding box center [113, 112] width 68 height 9
click at [82, 138] on label at bounding box center [82, 136] width 7 height 7
click at [0, 0] on input "Multiple" at bounding box center [0, 0] width 0 height 0
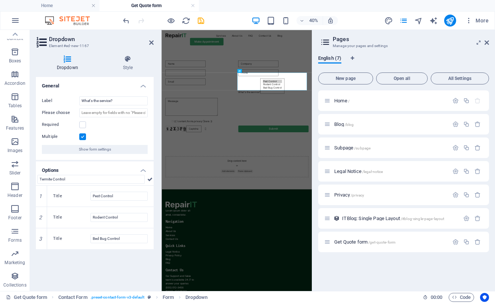
click at [145, 86] on h4 "General" at bounding box center [95, 83] width 118 height 13
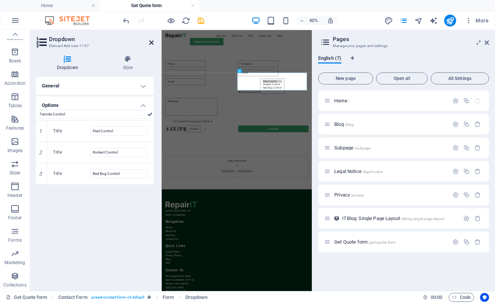
click at [150, 44] on icon at bounding box center [151, 43] width 4 height 6
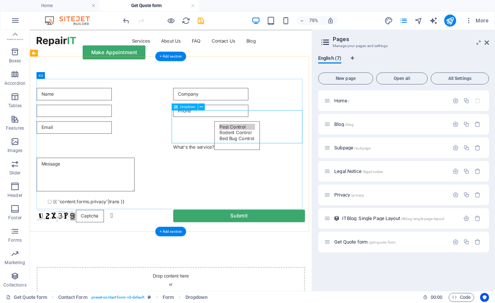
click at [278, 151] on div "What's the service? Pest Control Rodent Control Bed Bug Control" at bounding box center [309, 172] width 176 height 43
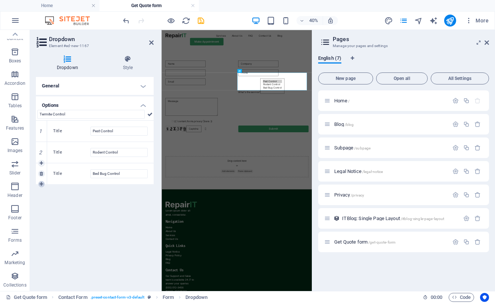
click at [39, 182] on link at bounding box center [41, 184] width 7 height 7
click at [104, 196] on input "New option" at bounding box center [118, 195] width 57 height 9
type input "N"
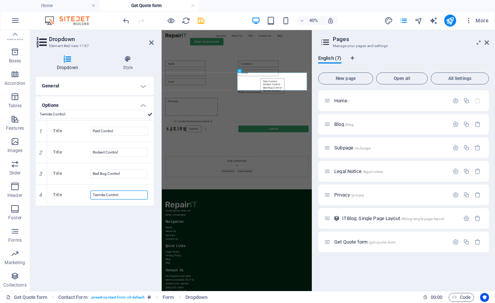
type input "Termite Control"
click at [142, 104] on h4 "Options" at bounding box center [95, 102] width 118 height 13
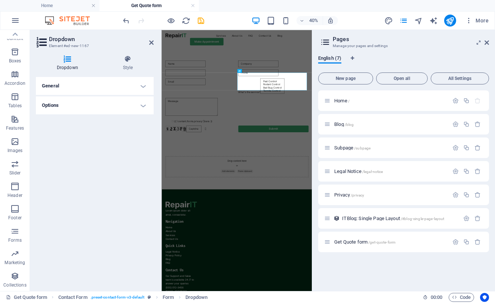
click at [139, 87] on h4 "General" at bounding box center [95, 86] width 118 height 18
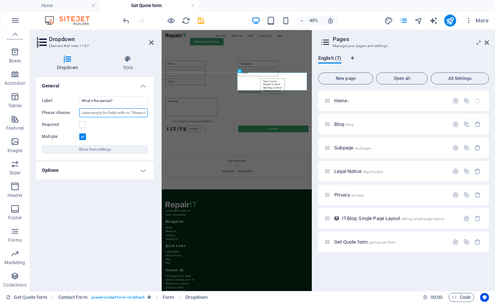
click at [106, 112] on input "Please choose" at bounding box center [113, 112] width 68 height 9
click at [149, 48] on header "Dropdown Element #ed-new-1167" at bounding box center [95, 39] width 118 height 19
click at [151, 43] on icon at bounding box center [151, 43] width 4 height 6
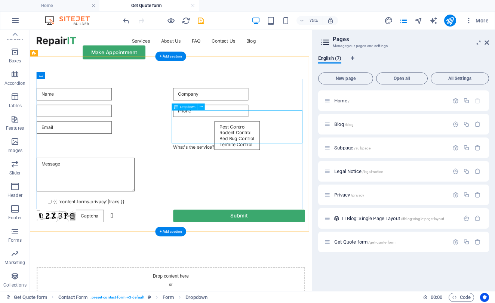
click at [389, 166] on div "What's the service? Pest Control Rodent Control Bed Bug Control Termite Control" at bounding box center [309, 172] width 176 height 43
click at [290, 151] on div "What's the service? Pest Control Rodent Control Bed Bug Control Termite Control" at bounding box center [309, 172] width 176 height 43
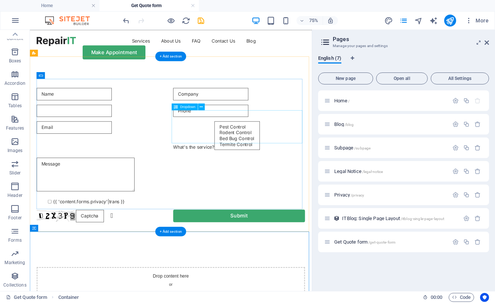
click at [260, 153] on div "What's the service? Pest Control Rodent Control Bed Bug Control Termite Control" at bounding box center [309, 172] width 176 height 43
click at [260, 158] on div "What's the service? Pest Control Rodent Control Bed Bug Control Termite Control" at bounding box center [309, 172] width 176 height 43
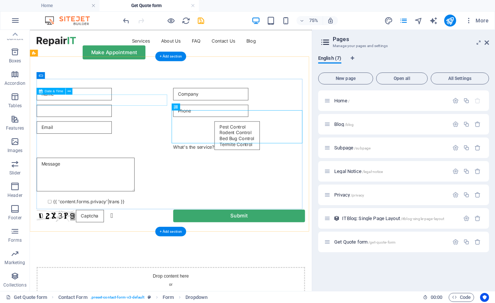
click at [153, 129] on div at bounding box center [127, 137] width 176 height 16
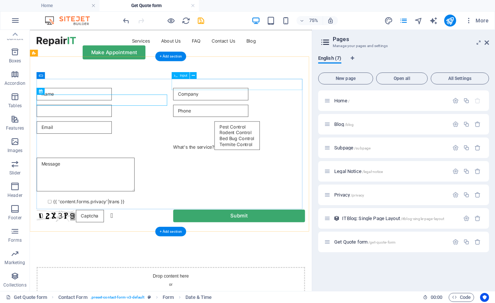
click at [244, 107] on div at bounding box center [309, 115] width 176 height 16
click at [195, 74] on icon at bounding box center [193, 76] width 3 height 6
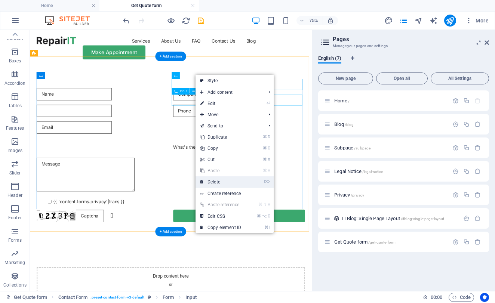
click at [215, 179] on link "⌦ Delete" at bounding box center [221, 181] width 50 height 11
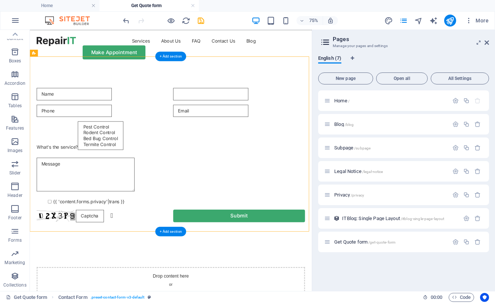
drag, startPoint x: 178, startPoint y: 158, endPoint x: 242, endPoint y: 97, distance: 88.6
click at [242, 104] on form "What's the service? Pest Control Rodent Control Bed Bug Control Termite Control…" at bounding box center [218, 196] width 364 height 185
select select
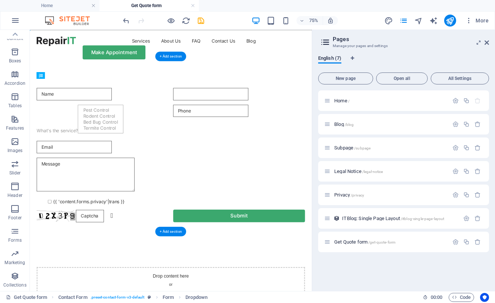
drag, startPoint x: 156, startPoint y: 156, endPoint x: 208, endPoint y: 113, distance: 68.0
click at [208, 113] on div "What's the service? Pest Control Rodent Control Bed Bug Control Termite Control…" at bounding box center [218, 196] width 358 height 185
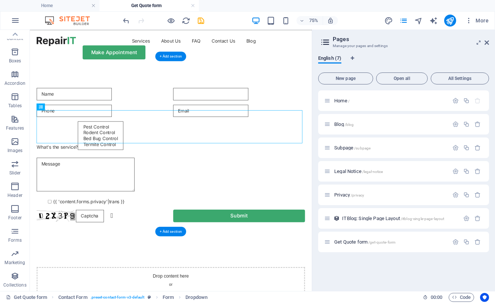
drag, startPoint x: 153, startPoint y: 173, endPoint x: 148, endPoint y: 133, distance: 40.6
click at [148, 133] on div "What's the service? Pest Control Rodent Control Bed Bug Control Termite Control…" at bounding box center [218, 196] width 358 height 185
select select
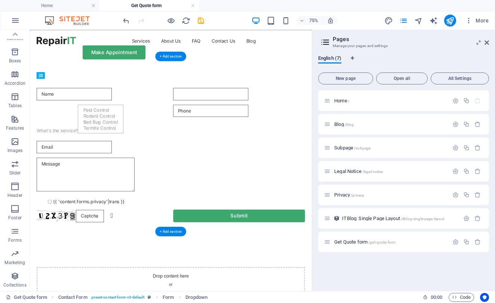
drag, startPoint x: 99, startPoint y: 146, endPoint x: 115, endPoint y: 112, distance: 37.8
click at [116, 112] on div "What's the service? Pest Control Rodent Control Bed Bug Control Termite Control…" at bounding box center [218, 196] width 358 height 185
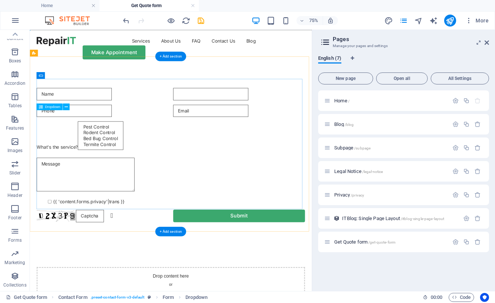
click at [148, 151] on div "What's the service? Pest Control Rodent Control Bed Bug Control Termite Control" at bounding box center [218, 172] width 358 height 43
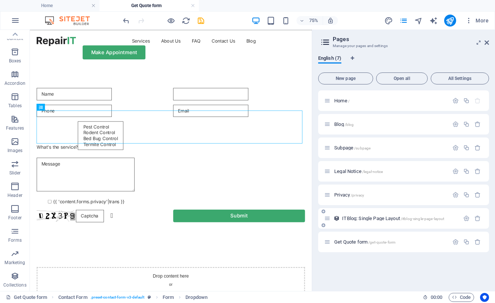
scroll to position [0, 0]
click at [456, 244] on icon "button" at bounding box center [455, 242] width 6 height 6
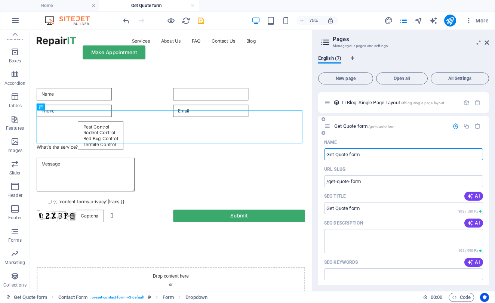
scroll to position [118, 0]
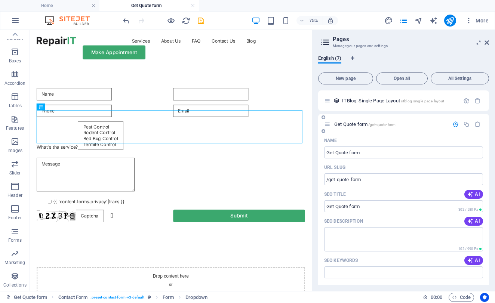
drag, startPoint x: 366, startPoint y: 182, endPoint x: 322, endPoint y: 182, distance: 43.7
click at [321, 182] on div "Name Get Quote form ​ URL SLUG /get-quote-form ​ SEO Title AI Get Quote form ​ …" at bounding box center [403, 279] width 171 height 289
click at [363, 178] on input "/get-quote-form" at bounding box center [403, 179] width 159 height 12
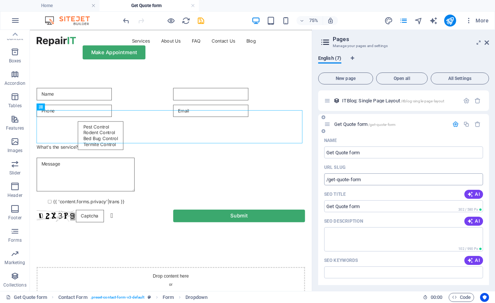
click at [363, 178] on input "/get-quote-form" at bounding box center [403, 179] width 159 height 12
drag, startPoint x: 328, startPoint y: 180, endPoint x: 378, endPoint y: 179, distance: 50.1
click at [378, 179] on input "/get-quote-form" at bounding box center [403, 179] width 159 height 12
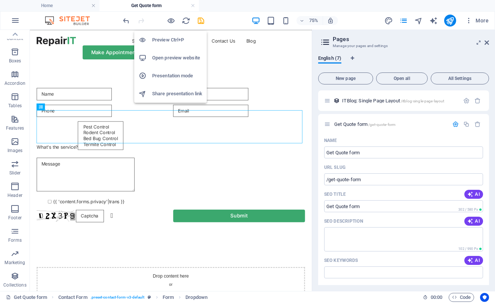
click at [163, 41] on h6 "Preview Ctrl+P" at bounding box center [177, 40] width 50 height 9
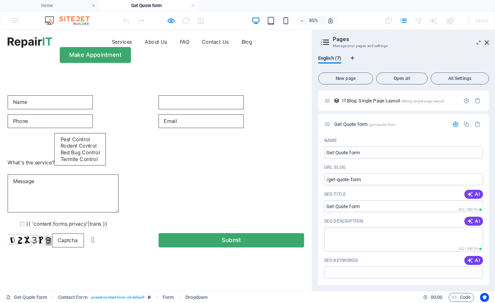
click at [118, 170] on option "Bed Bug Control" at bounding box center [94, 174] width 48 height 8
click at [70, 170] on option "Bed Bug Control" at bounding box center [94, 174] width 48 height 8
select select "Rodent Control"
click at [70, 163] on option "Rodent Control" at bounding box center [94, 167] width 48 height 8
click at [238, 107] on input "text" at bounding box center [237, 115] width 100 height 16
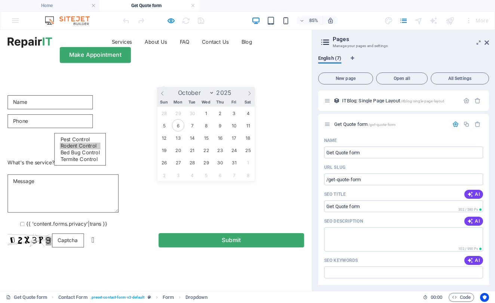
click at [241, 77] on div "What's the service? Pest Control Rodent Control Bed Bug Control Termite Control…" at bounding box center [183, 196] width 367 height 239
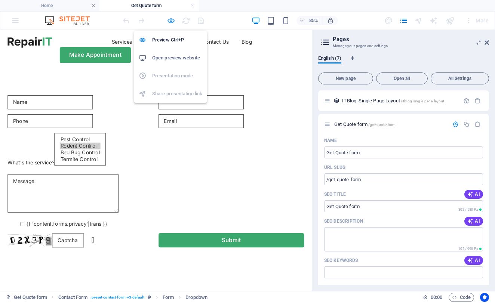
click at [171, 22] on icon "button" at bounding box center [171, 20] width 9 height 9
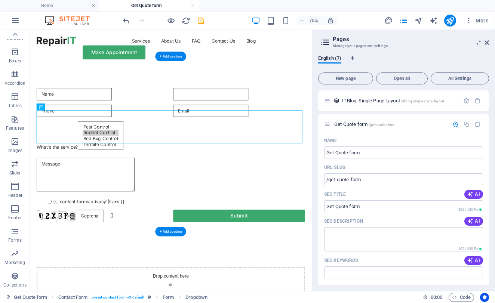
click at [269, 107] on div at bounding box center [309, 115] width 176 height 16
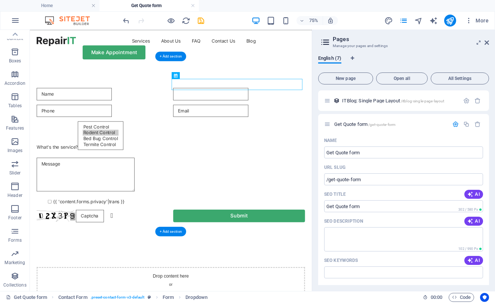
click at [269, 107] on div at bounding box center [309, 115] width 176 height 16
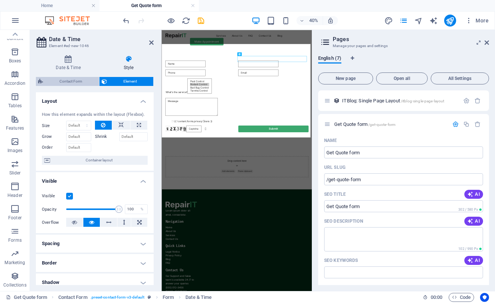
click at [71, 82] on span "Contact Form" at bounding box center [71, 81] width 52 height 9
select select "rem"
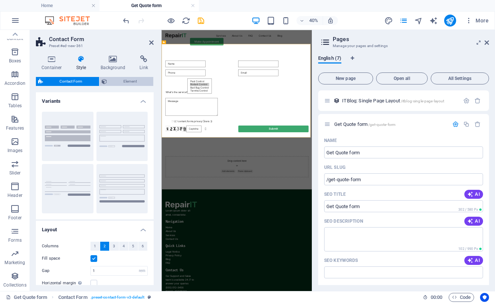
click at [140, 80] on span "Element" at bounding box center [130, 81] width 42 height 9
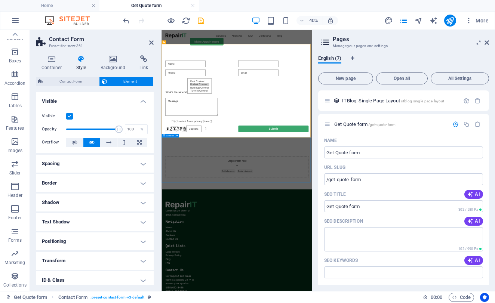
drag, startPoint x: 149, startPoint y: 40, endPoint x: 159, endPoint y: 13, distance: 27.9
click at [149, 40] on icon at bounding box center [151, 43] width 4 height 6
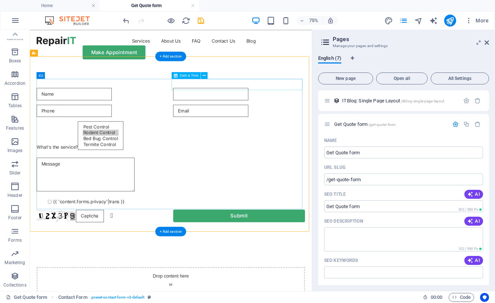
click at [316, 107] on div at bounding box center [309, 115] width 176 height 16
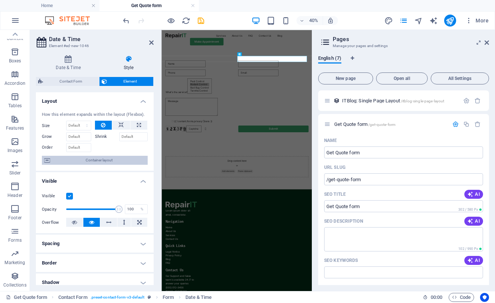
click at [91, 161] on span "Container layout" at bounding box center [98, 160] width 93 height 9
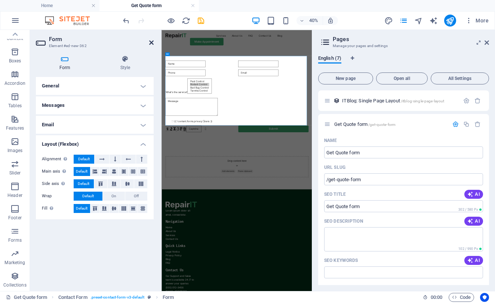
click at [150, 42] on icon at bounding box center [151, 43] width 4 height 6
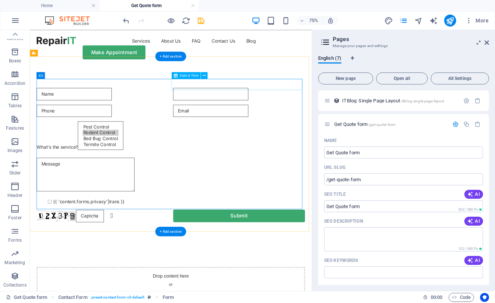
click at [286, 107] on div at bounding box center [309, 115] width 176 height 16
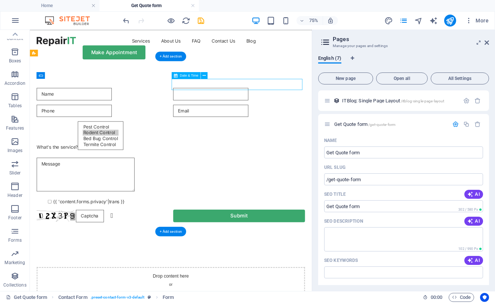
click at [286, 107] on div at bounding box center [309, 115] width 176 height 16
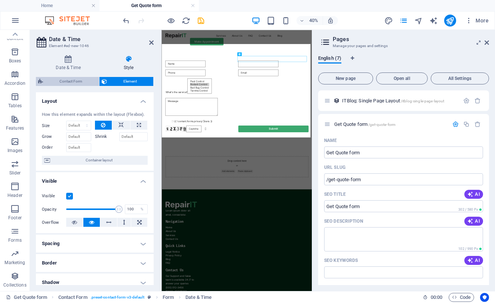
click at [74, 77] on span "Contact Form" at bounding box center [71, 81] width 52 height 9
select select "rem"
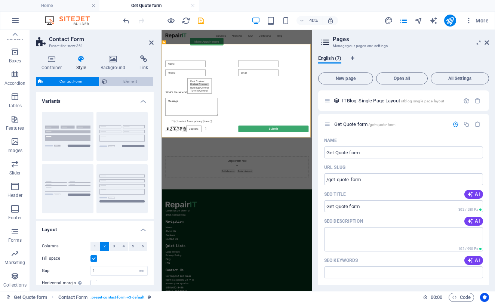
click at [123, 79] on span "Element" at bounding box center [130, 81] width 42 height 9
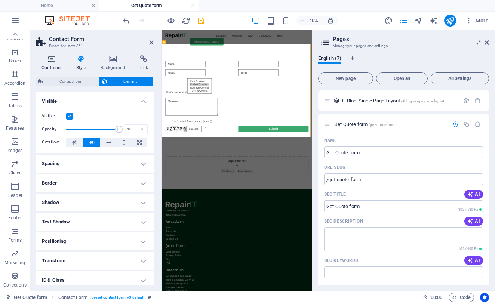
click at [51, 60] on icon at bounding box center [52, 58] width 32 height 7
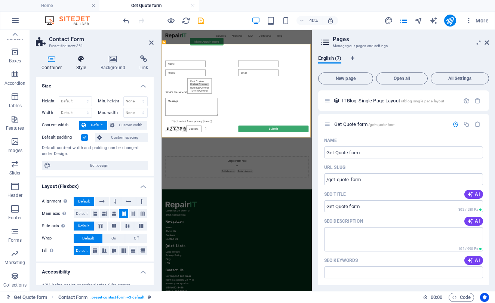
click at [80, 59] on icon at bounding box center [81, 58] width 21 height 7
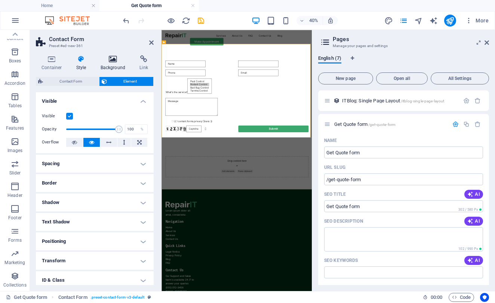
click at [108, 66] on h4 "Background" at bounding box center [114, 63] width 39 height 16
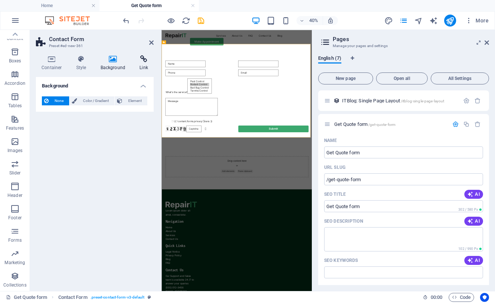
click at [141, 64] on h4 "Link" at bounding box center [144, 63] width 20 height 16
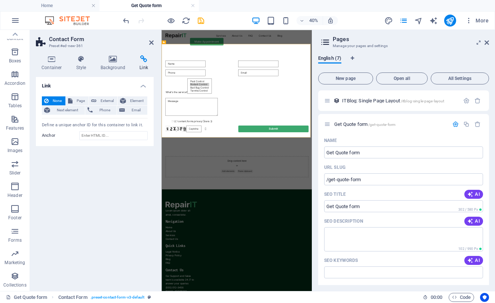
click at [119, 166] on div "Link None Page External Element Next element Phone Email Page Home Blog Subpage…" at bounding box center [95, 181] width 118 height 208
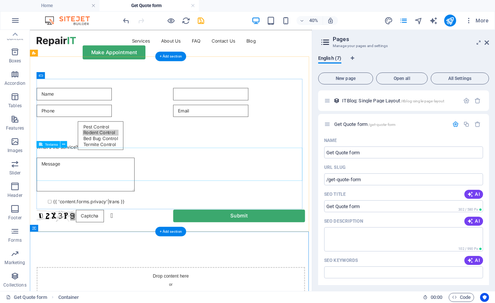
click at [281, 203] on div at bounding box center [218, 224] width 358 height 48
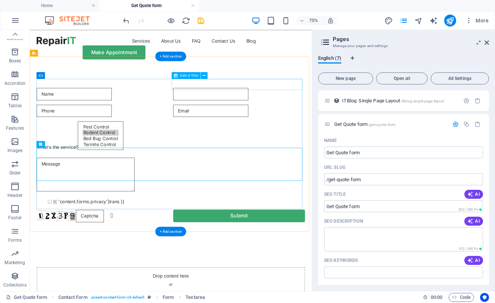
click at [264, 107] on div at bounding box center [309, 115] width 176 height 16
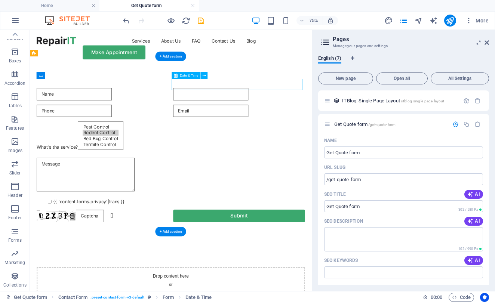
click at [264, 107] on div at bounding box center [309, 115] width 176 height 16
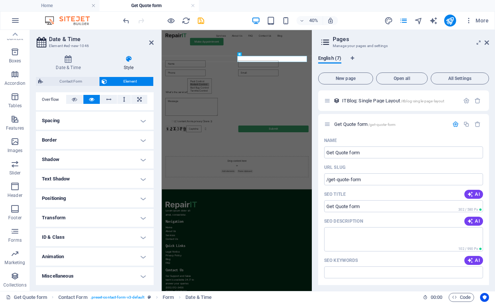
scroll to position [123, 0]
click at [65, 58] on icon at bounding box center [68, 58] width 65 height 7
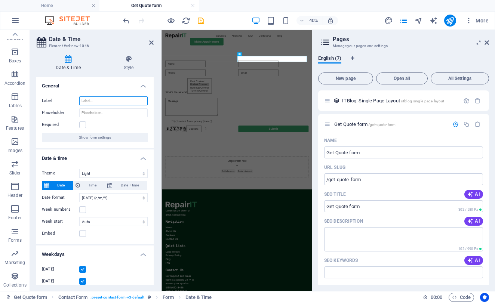
click at [92, 101] on input "Label" at bounding box center [113, 100] width 68 height 9
type input "P"
type input "Preferable Date and Time"
click at [83, 124] on label at bounding box center [82, 124] width 7 height 7
click at [0, 0] on input "Required" at bounding box center [0, 0] width 0 height 0
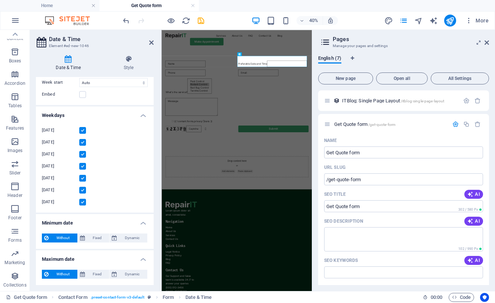
scroll to position [139, 0]
click at [152, 41] on icon at bounding box center [151, 43] width 4 height 6
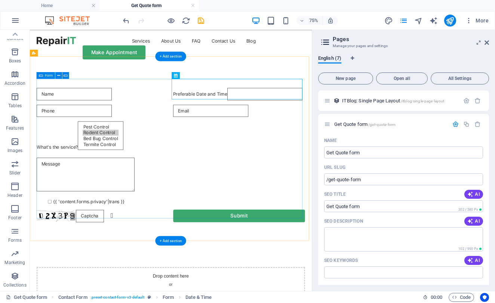
click at [180, 118] on div at bounding box center [127, 115] width 176 height 16
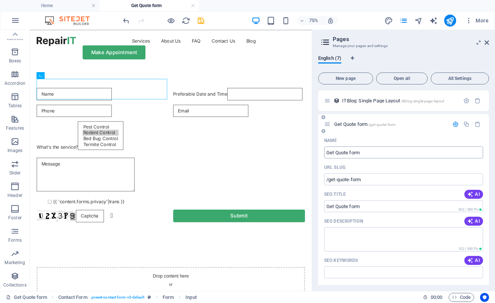
click at [371, 155] on input "Get Quote form" at bounding box center [403, 153] width 159 height 12
click at [372, 179] on input "/get-quote-form" at bounding box center [403, 179] width 159 height 12
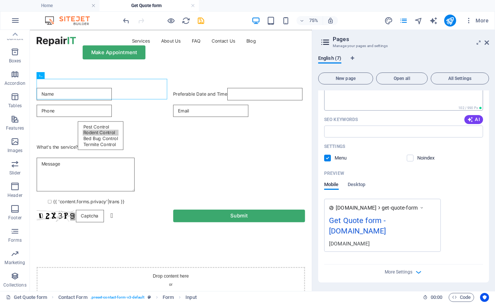
scroll to position [258, 0]
drag, startPoint x: 336, startPoint y: 206, endPoint x: 412, endPoint y: 206, distance: 76.6
click at [412, 206] on div "[DOMAIN_NAME] get-quote-form" at bounding box center [380, 207] width 89 height 7
click at [417, 206] on span "get-quote-form" at bounding box center [400, 207] width 36 height 7
click at [424, 208] on icon at bounding box center [421, 207] width 5 height 7
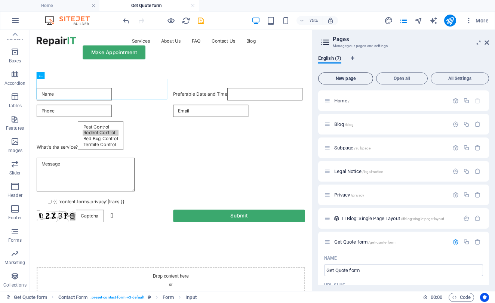
scroll to position [0, 0]
click at [349, 76] on span "New page" at bounding box center [345, 78] width 48 height 4
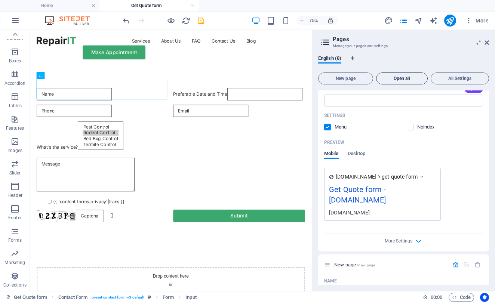
scroll to position [301, 0]
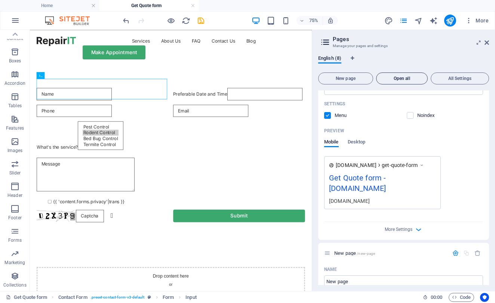
click at [405, 80] on span "Open all" at bounding box center [401, 78] width 45 height 4
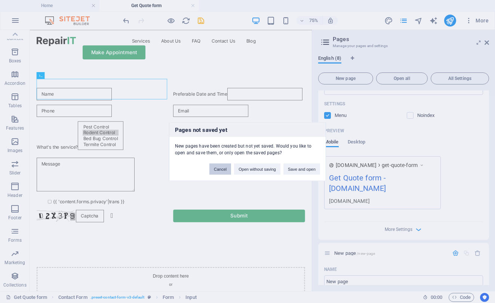
drag, startPoint x: 210, startPoint y: 173, endPoint x: 241, endPoint y: 192, distance: 35.4
click at [210, 173] on button "Cancel" at bounding box center [220, 168] width 22 height 11
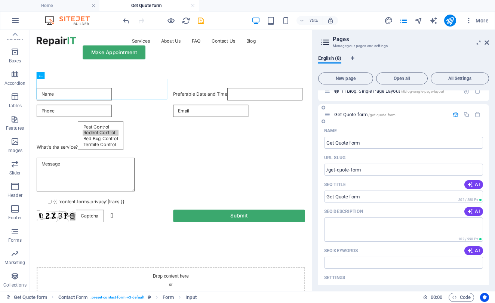
scroll to position [129, 0]
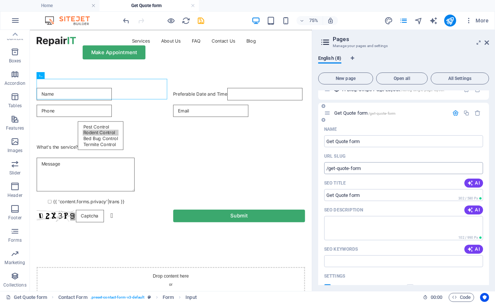
click at [355, 168] on input "/get-quote-form" at bounding box center [403, 168] width 159 height 12
drag, startPoint x: 399, startPoint y: 225, endPoint x: 396, endPoint y: 245, distance: 20.4
click at [359, 168] on input "/get-quote-form" at bounding box center [403, 168] width 159 height 12
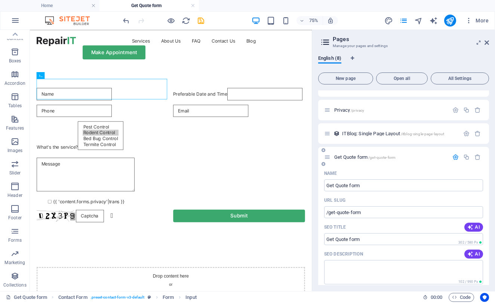
scroll to position [84, 0]
click at [455, 159] on icon "button" at bounding box center [455, 157] width 6 height 6
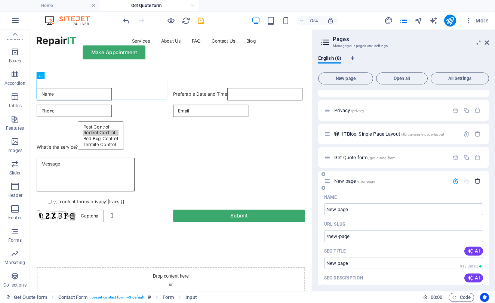
click at [477, 182] on icon "button" at bounding box center [477, 181] width 6 height 6
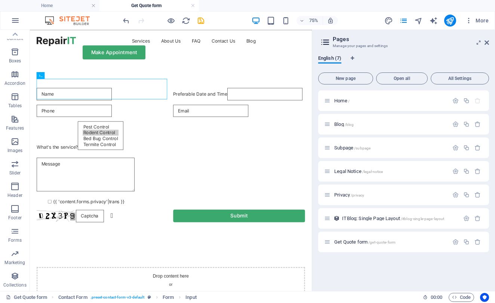
scroll to position [0, 0]
click at [360, 246] on div "Get Quote form /get-quote-form" at bounding box center [386, 242] width 124 height 9
click at [467, 243] on icon "button" at bounding box center [466, 242] width 6 height 6
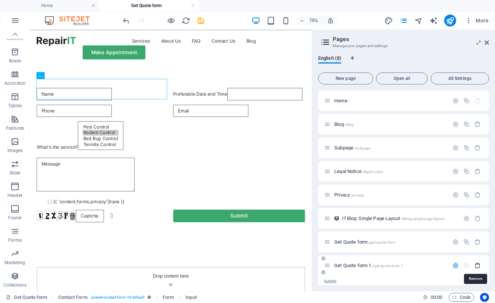
click at [476, 266] on icon "button" at bounding box center [477, 265] width 6 height 6
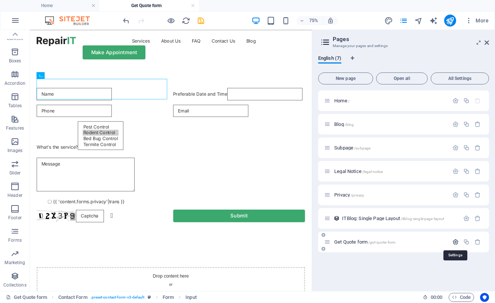
click at [454, 243] on icon "button" at bounding box center [455, 242] width 6 height 6
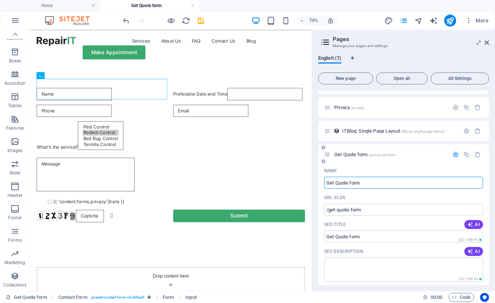
scroll to position [90, 0]
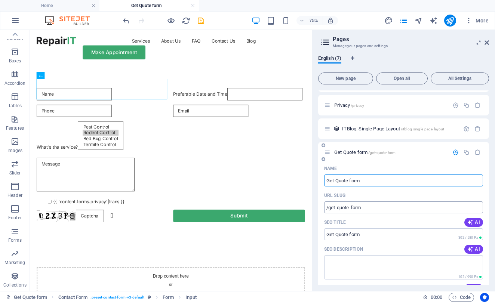
click at [363, 204] on input "/get-quote-form" at bounding box center [403, 207] width 159 height 12
click at [360, 207] on input "/get-quote-form" at bounding box center [403, 207] width 159 height 12
click at [354, 154] on span "Get Quote form /get-quote-form" at bounding box center [364, 153] width 61 height 6
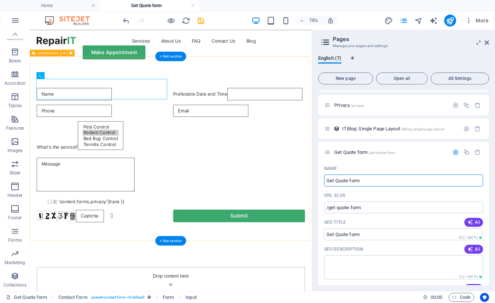
scroll to position [0, 0]
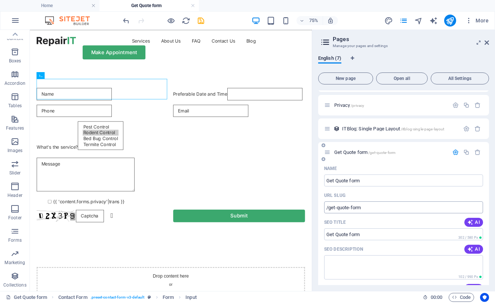
click at [363, 208] on input "/get-quote-form" at bounding box center [403, 207] width 159 height 12
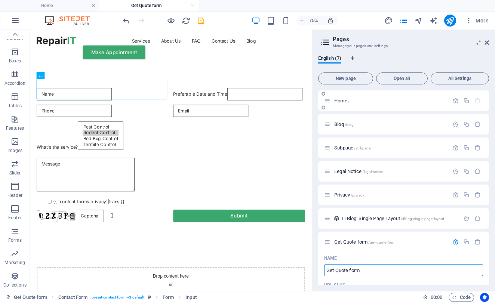
click at [358, 108] on div "Home /" at bounding box center [403, 100] width 171 height 21
click at [344, 101] on span "Home /" at bounding box center [341, 101] width 15 height 6
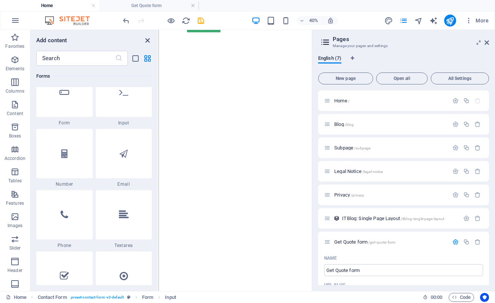
click at [145, 39] on icon "close panel" at bounding box center [147, 40] width 9 height 9
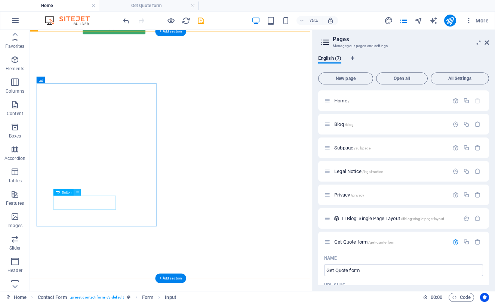
click at [78, 193] on icon at bounding box center [77, 192] width 3 height 6
click at [77, 193] on icon at bounding box center [77, 192] width 3 height 6
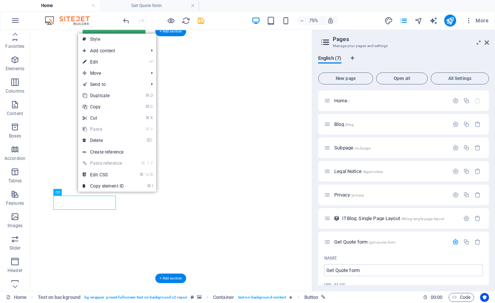
click at [102, 163] on link "⌘ ⇧ V Paste reference" at bounding box center [103, 163] width 50 height 11
click at [87, 163] on link "⌘ ⇧ V Paste reference" at bounding box center [103, 163] width 50 height 11
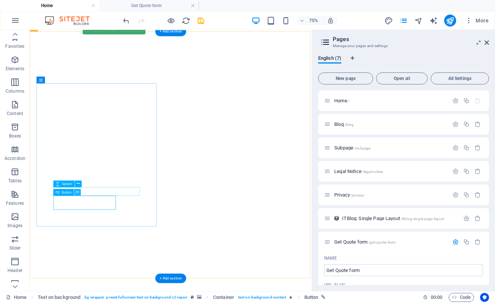
click at [77, 193] on icon at bounding box center [77, 192] width 3 height 6
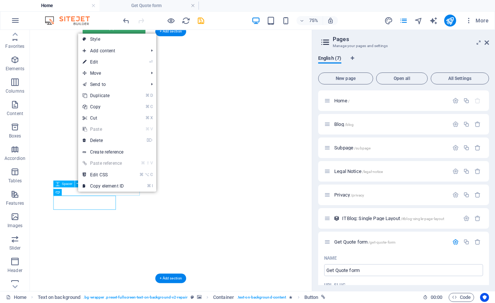
click at [99, 163] on link "⌘ ⇧ V Paste reference" at bounding box center [103, 163] width 50 height 11
click at [130, 163] on li "⌘ ⇧ V Paste reference" at bounding box center [117, 164] width 78 height 12
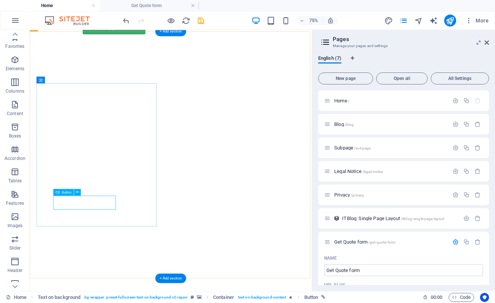
click at [67, 194] on div "Button" at bounding box center [63, 192] width 21 height 7
click at [67, 193] on span "Button" at bounding box center [67, 192] width 10 height 3
click at [78, 192] on icon at bounding box center [77, 192] width 3 height 6
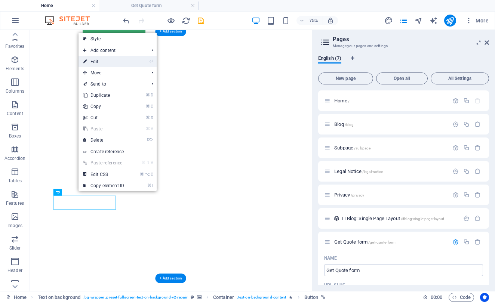
click at [121, 62] on link "⏎ Edit" at bounding box center [104, 61] width 50 height 11
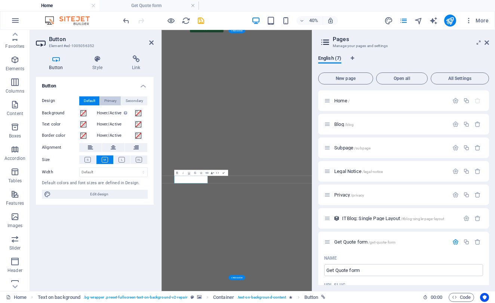
click at [110, 99] on span "Primary" at bounding box center [110, 100] width 12 height 9
click at [130, 103] on span "Secondary" at bounding box center [135, 100] width 18 height 9
click at [96, 67] on h4 "Style" at bounding box center [99, 63] width 40 height 16
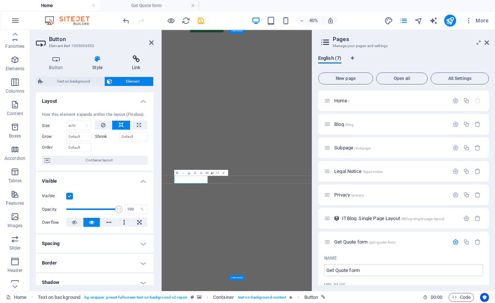
click at [133, 66] on h4 "Link" at bounding box center [135, 63] width 35 height 16
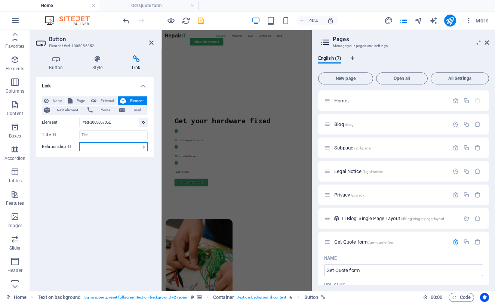
scroll to position [457, 0]
click at [76, 99] on span "Page" at bounding box center [81, 100] width 12 height 9
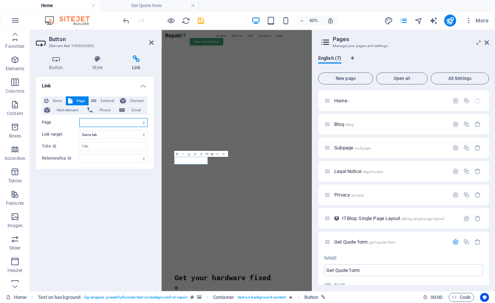
scroll to position [63, 0]
select select "5"
select select "external"
select select "blank"
click at [152, 44] on icon at bounding box center [151, 43] width 4 height 6
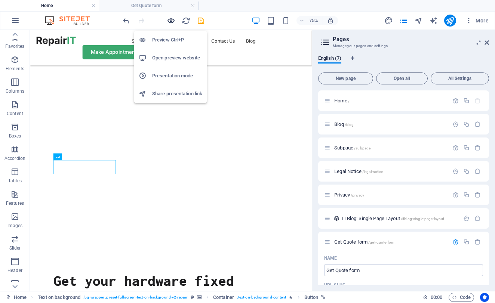
click at [167, 23] on icon "button" at bounding box center [171, 20] width 9 height 9
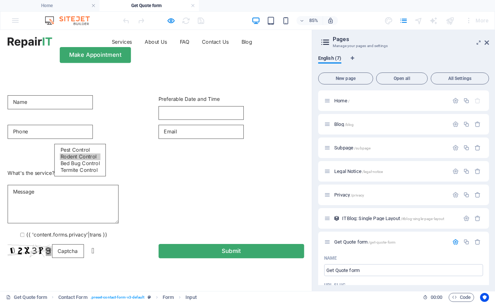
click at [70, 183] on option "Bed Bug Control" at bounding box center [94, 187] width 48 height 8
click at [70, 175] on option "Rodent Control" at bounding box center [94, 179] width 48 height 8
select select "Pest Control"
click at [70, 167] on option "Pest Control" at bounding box center [94, 171] width 48 height 8
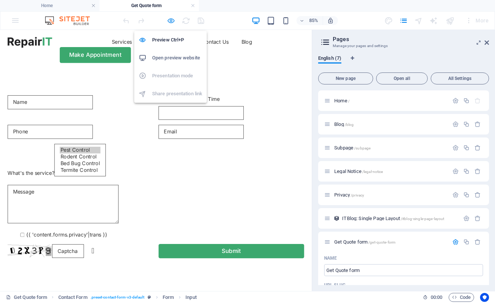
click at [172, 24] on icon "button" at bounding box center [171, 20] width 9 height 9
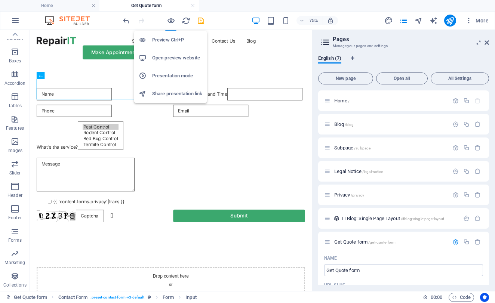
click at [170, 39] on h6 "Preview Ctrl+P" at bounding box center [177, 40] width 50 height 9
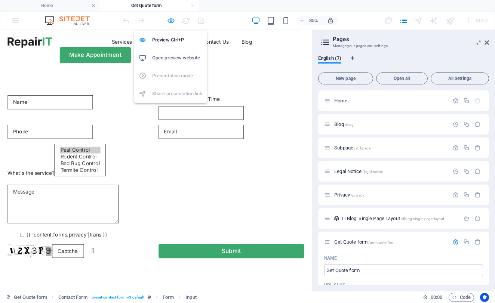
click at [170, 20] on icon "button" at bounding box center [171, 20] width 9 height 9
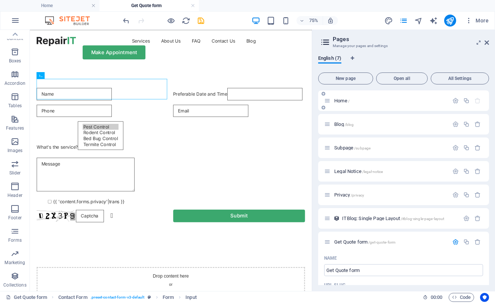
click at [346, 107] on div "Home /" at bounding box center [403, 100] width 171 height 21
click at [341, 102] on span "Home /" at bounding box center [341, 101] width 15 height 6
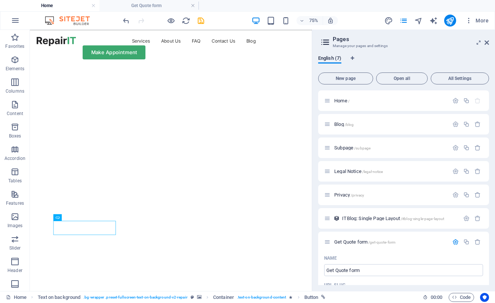
scroll to position [0, 0]
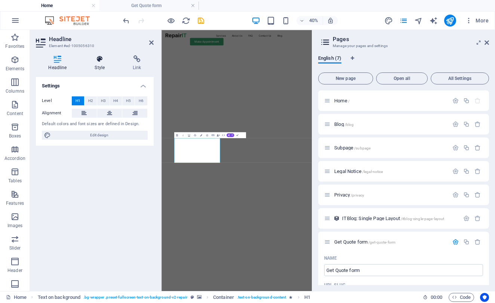
click at [90, 63] on h4 "Style" at bounding box center [101, 63] width 38 height 16
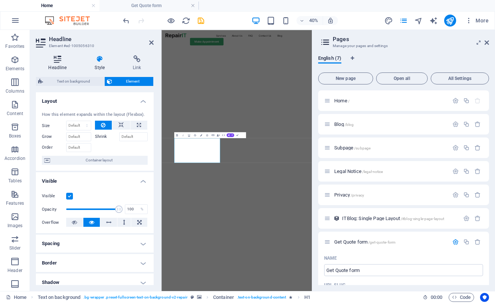
click at [60, 62] on icon at bounding box center [57, 58] width 43 height 7
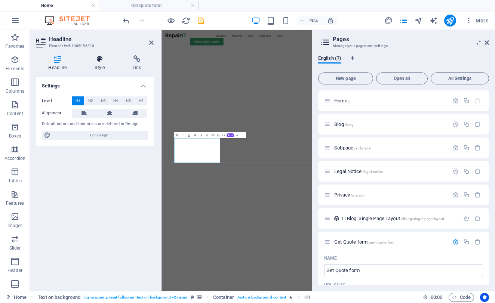
click at [102, 61] on icon at bounding box center [99, 58] width 35 height 7
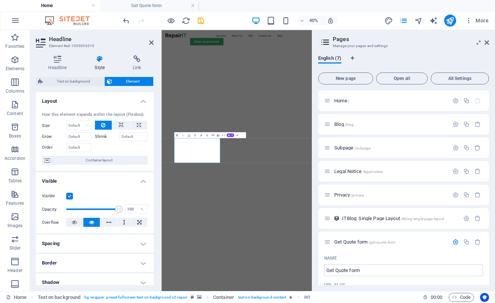
click at [218, 77] on img "1/2" at bounding box center [347, 77] width 372 height 0
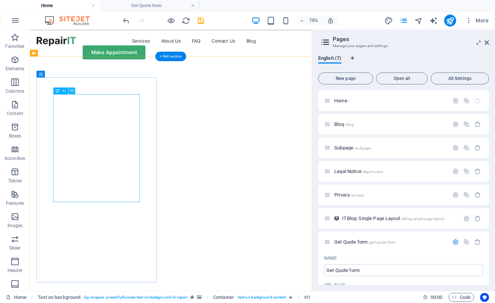
click at [74, 89] on button at bounding box center [72, 90] width 7 height 7
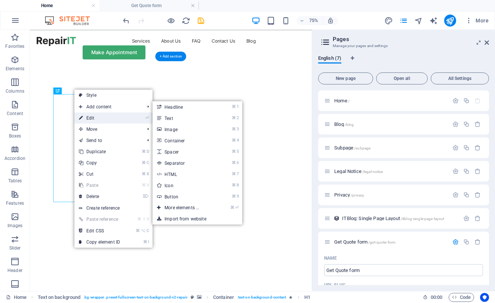
click at [86, 118] on link "⏎ Edit" at bounding box center [99, 118] width 50 height 11
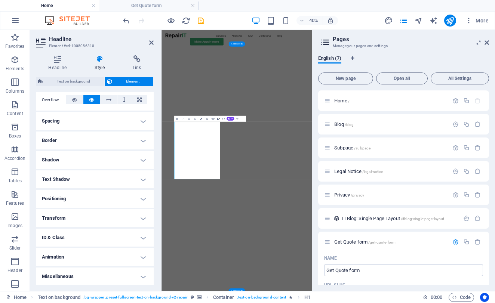
scroll to position [16, 0]
click at [140, 190] on h4 "Positioning" at bounding box center [95, 199] width 118 height 18
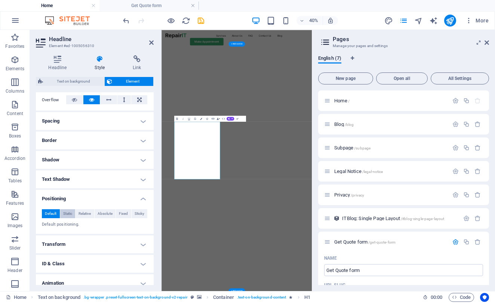
click at [67, 209] on span "Static" at bounding box center [67, 213] width 9 height 9
click at [89, 209] on span "Relative" at bounding box center [85, 213] width 12 height 9
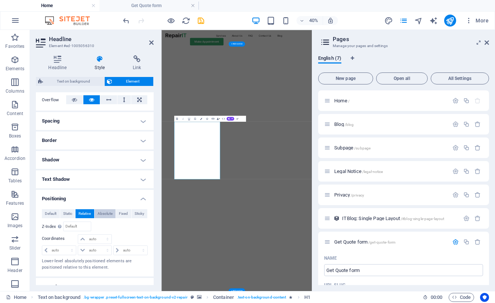
click at [98, 209] on span "Absolute" at bounding box center [105, 213] width 15 height 9
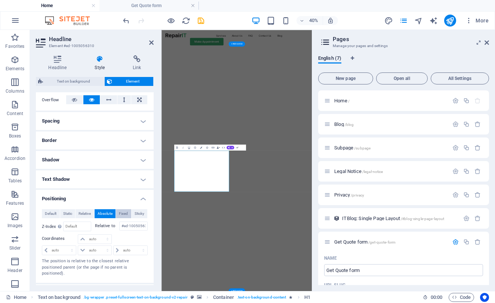
click at [120, 209] on span "Fixed" at bounding box center [123, 213] width 9 height 9
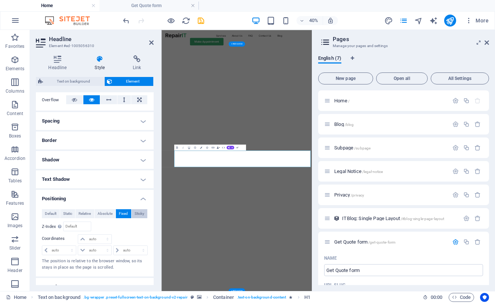
click at [138, 209] on span "Sticky" at bounding box center [140, 213] width 10 height 9
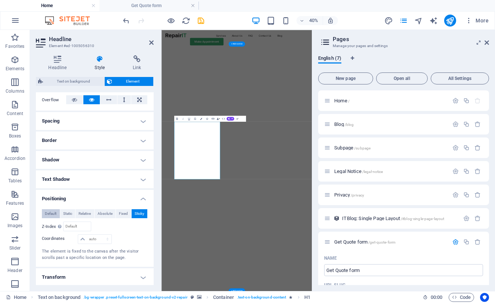
click at [56, 209] on span "Default" at bounding box center [51, 213] width 12 height 9
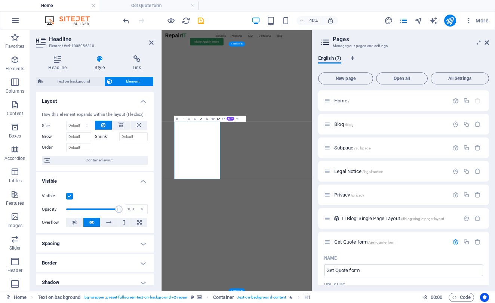
scroll to position [0, 0]
select select "1/1"
type input "100"
select select "1/5"
type input "20"
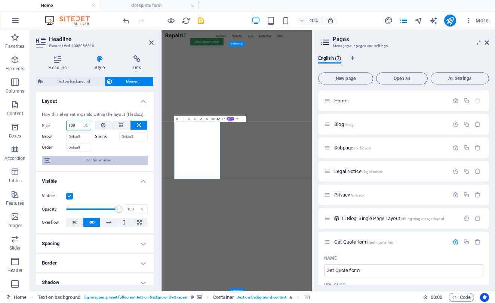
select select "%"
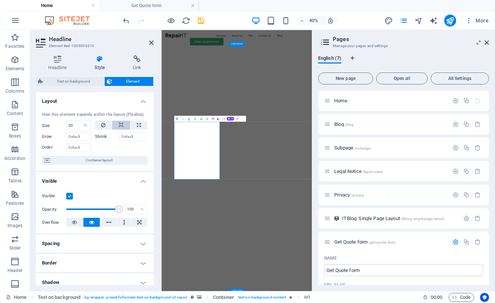
click at [120, 121] on icon at bounding box center [120, 125] width 5 height 9
select select "DISABLED_OPTION_VALUE"
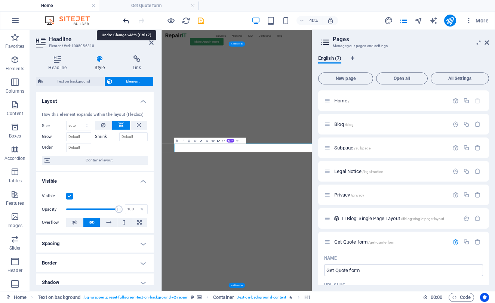
click at [127, 22] on icon "undo" at bounding box center [126, 20] width 9 height 9
type input "20"
select select "%"
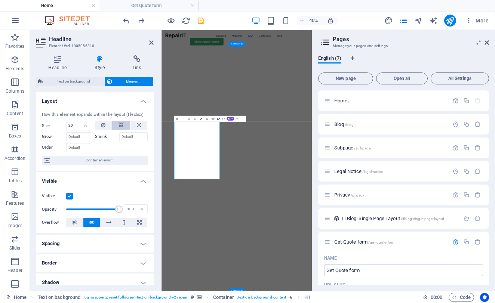
click at [116, 121] on button at bounding box center [121, 125] width 18 height 9
select select "DISABLED_OPTION_VALUE"
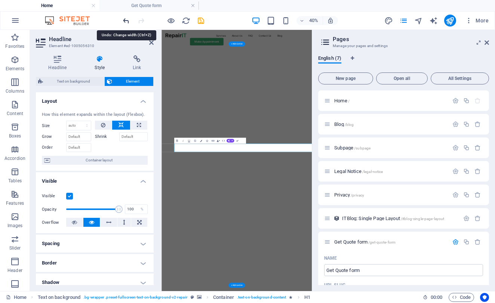
click at [126, 19] on icon "undo" at bounding box center [126, 20] width 9 height 9
type input "20"
select select "%"
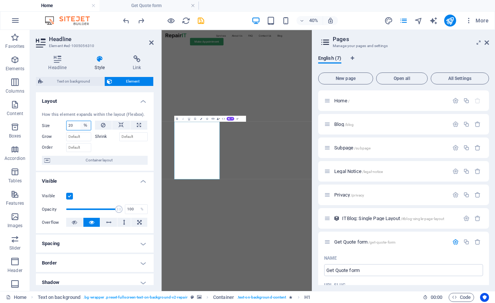
select select "1/1"
type input "100"
select select "1/10"
type input "10"
select select "%"
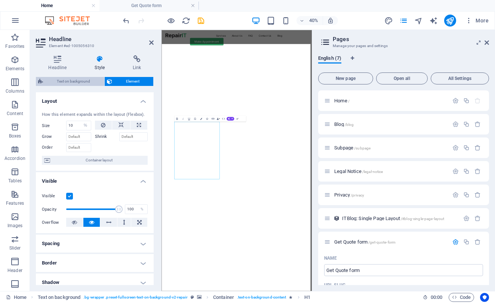
click at [89, 77] on span "Text on background" at bounding box center [73, 81] width 57 height 9
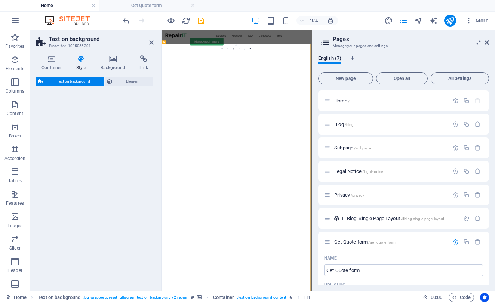
select select "%"
select select "rem"
select select "px"
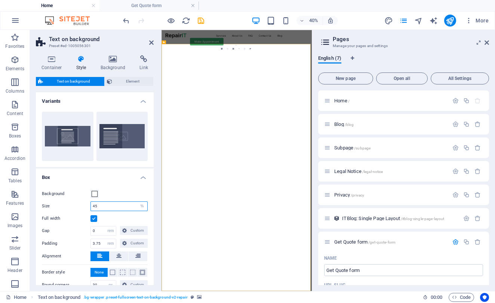
click at [107, 202] on input "45" at bounding box center [119, 206] width 56 height 9
type input "4"
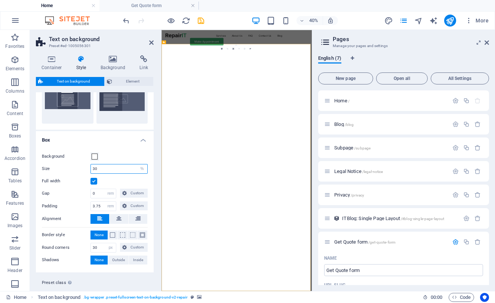
scroll to position [36, 0]
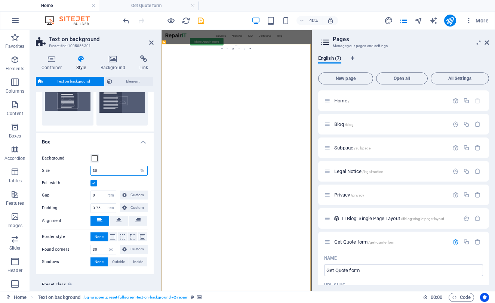
type input "30"
click at [93, 180] on label at bounding box center [93, 183] width 7 height 7
click at [0, 0] on input "Full width" at bounding box center [0, 0] width 0 height 0
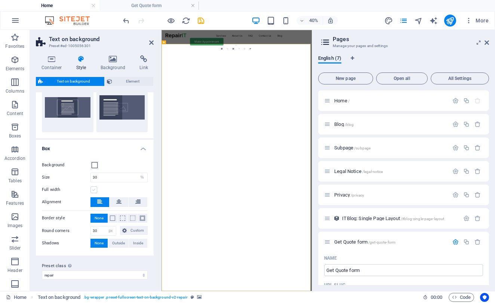
click at [93, 187] on label at bounding box center [93, 190] width 7 height 7
click at [0, 0] on input "Full width" at bounding box center [0, 0] width 0 height 0
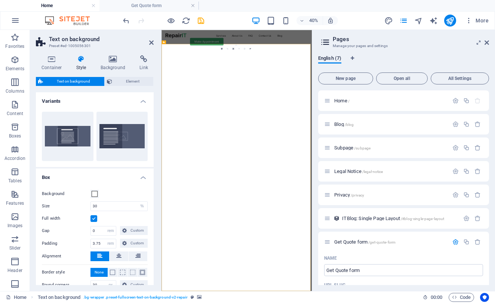
scroll to position [0, 0]
click at [129, 81] on span "Element" at bounding box center [132, 81] width 37 height 9
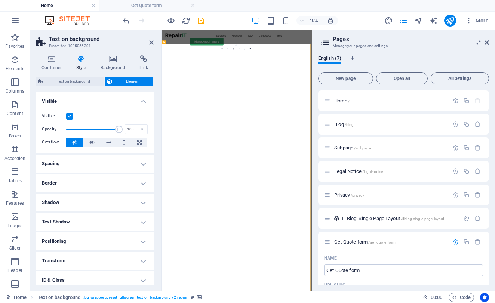
click at [116, 165] on h4 "Spacing" at bounding box center [95, 164] width 118 height 18
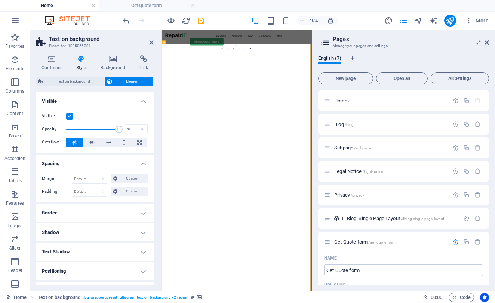
click at [86, 210] on h4 "Border" at bounding box center [95, 213] width 118 height 18
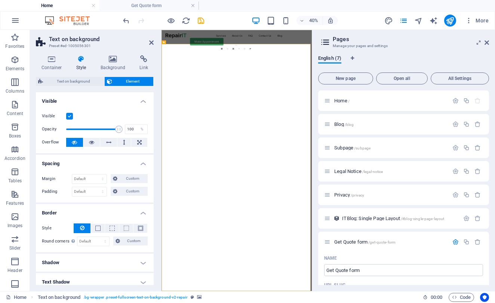
scroll to position [28, 0]
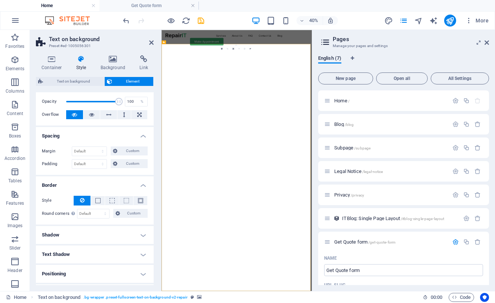
click at [87, 245] on ul "Layout How this element expands within the layout (Flexbox). Size Default auto …" at bounding box center [95, 213] width 118 height 296
click at [88, 252] on h4 "Text Shadow" at bounding box center [95, 255] width 118 height 18
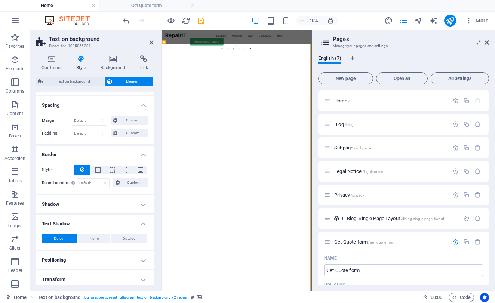
click at [88, 254] on h4 "Positioning" at bounding box center [95, 260] width 118 height 18
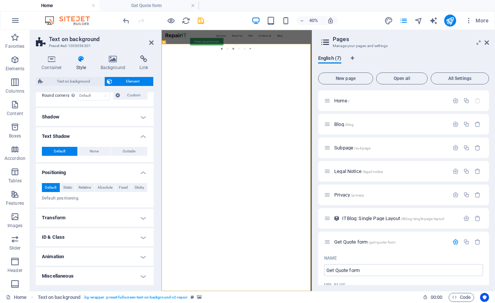
scroll to position [145, 0]
click at [77, 241] on h4 "ID & Class" at bounding box center [95, 238] width 118 height 18
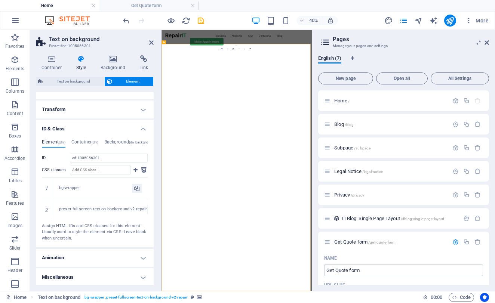
scroll to position [38, 0]
click at [90, 268] on h4 "Miscellaneous" at bounding box center [95, 277] width 118 height 18
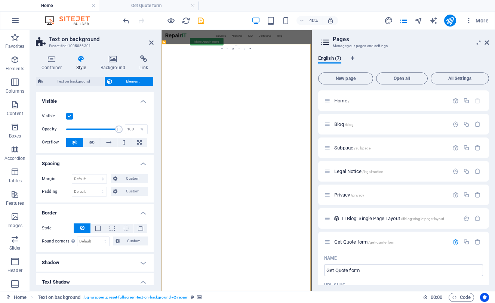
scroll to position [0, 0]
click at [442, 77] on img "1/2" at bounding box center [347, 77] width 372 height 0
click at [447, 77] on img "1/2" at bounding box center [347, 77] width 372 height 0
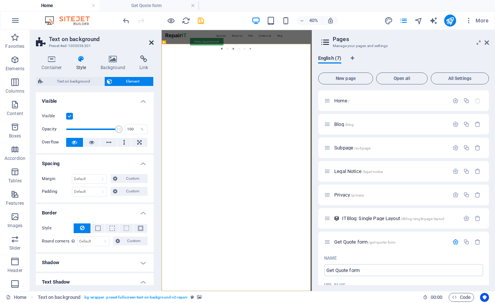
click at [151, 45] on icon at bounding box center [151, 43] width 4 height 6
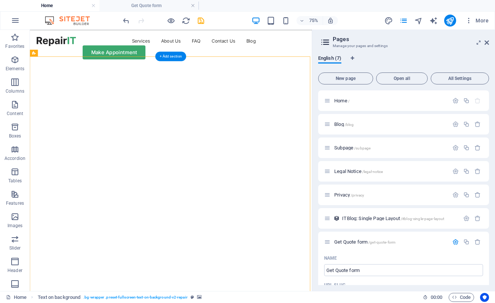
click at [303, 77] on img "1/2" at bounding box center [217, 77] width 374 height 0
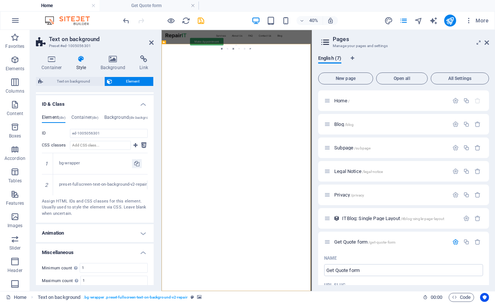
scroll to position [271, 0]
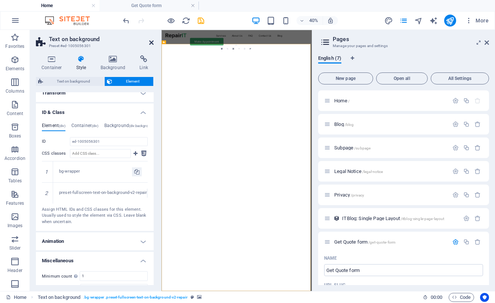
click at [150, 43] on icon at bounding box center [151, 43] width 4 height 6
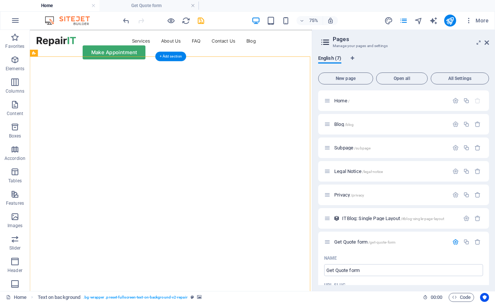
click at [298, 77] on img "1/2" at bounding box center [217, 77] width 374 height 0
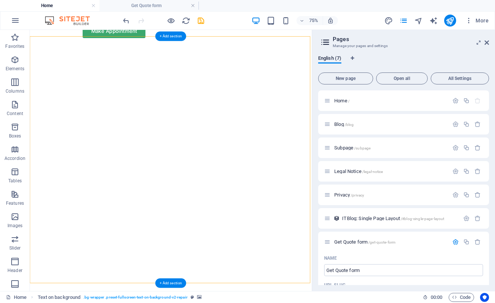
scroll to position [27, 0]
click at [279, 50] on img "1/2" at bounding box center [217, 50] width 374 height 0
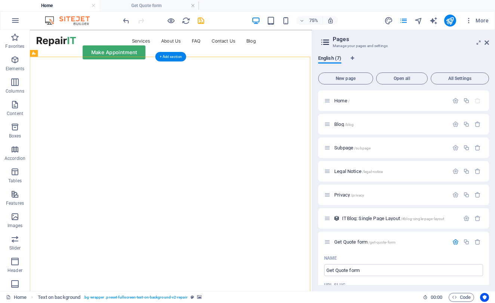
scroll to position [0, 0]
click at [87, 50] on icon at bounding box center [87, 53] width 4 height 6
select select "fade"
select select "ms"
select select "s"
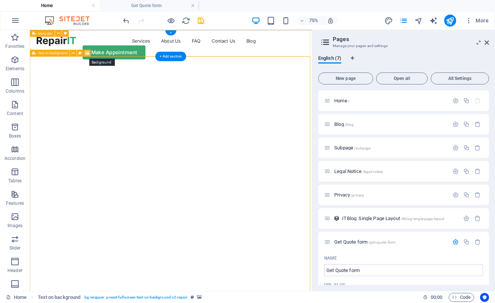
select select "progressive"
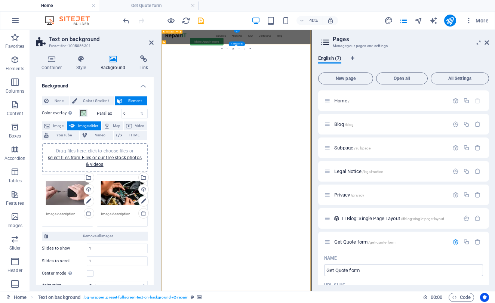
click at [65, 197] on div "Drag files here, click to choose files or select files from Files or our free s…" at bounding box center [67, 193] width 43 height 30
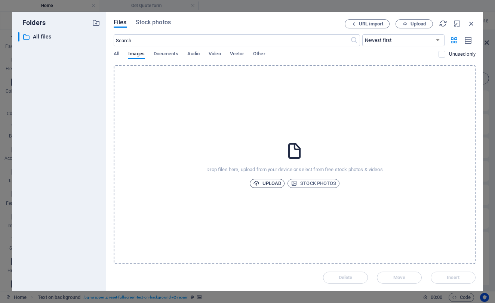
click at [272, 186] on span "Upload" at bounding box center [267, 183] width 28 height 9
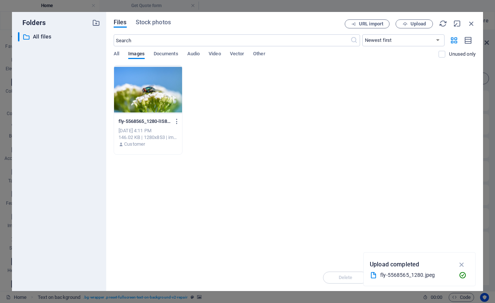
click at [156, 100] on div at bounding box center [148, 89] width 68 height 49
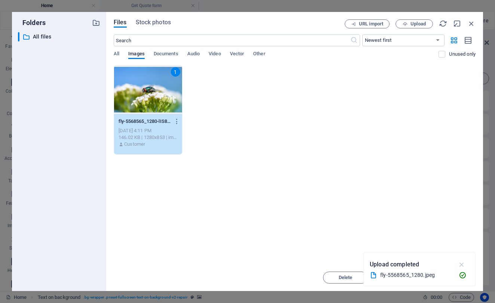
click at [463, 265] on icon "button" at bounding box center [462, 265] width 9 height 8
click at [456, 277] on span "Insert" at bounding box center [453, 278] width 13 height 4
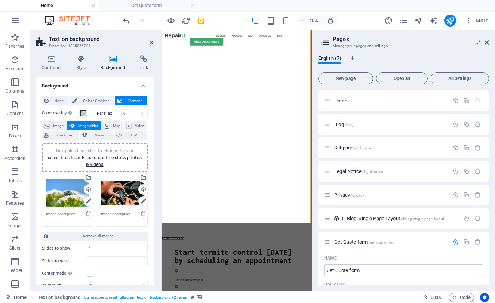
scroll to position [135, 0]
click at [255, 21] on icon "button" at bounding box center [256, 20] width 9 height 9
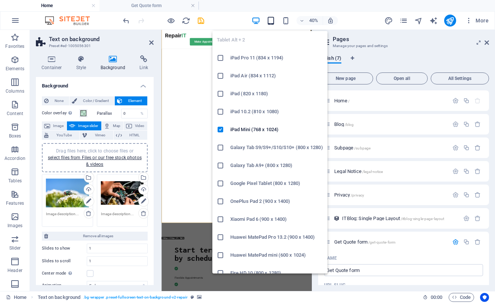
click at [273, 21] on icon "button" at bounding box center [271, 20] width 9 height 9
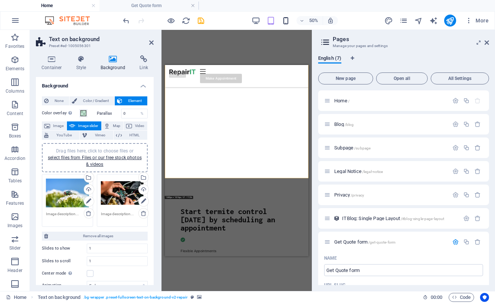
click at [288, 25] on icon "button" at bounding box center [285, 20] width 9 height 9
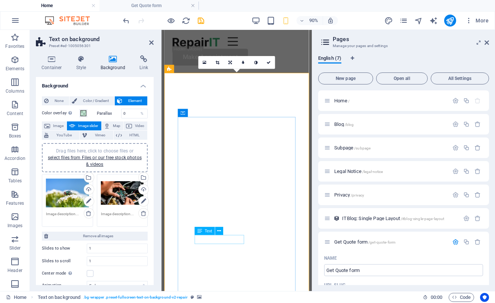
scroll to position [0, 0]
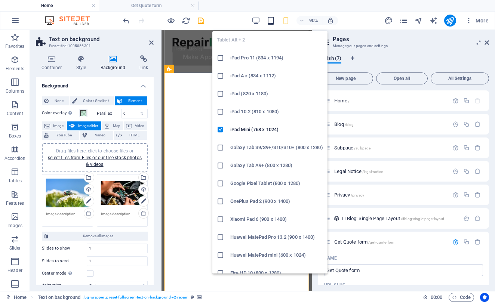
click at [270, 23] on icon "button" at bounding box center [271, 20] width 9 height 9
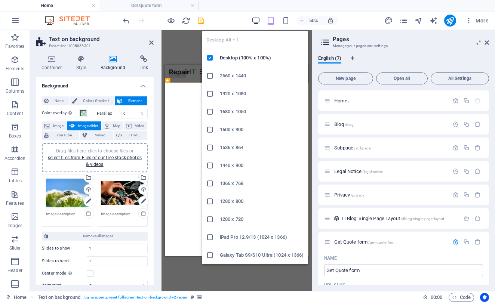
click at [259, 23] on icon "button" at bounding box center [256, 20] width 9 height 9
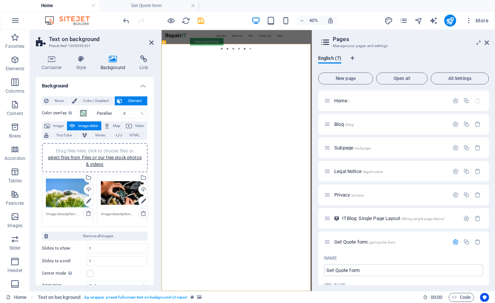
click at [401, 77] on img "1/2" at bounding box center [347, 77] width 372 height 0
click at [192, 41] on icon at bounding box center [192, 42] width 2 height 3
click at [69, 193] on div "Drag files here, click to choose files or select files from Files or our free s…" at bounding box center [67, 193] width 43 height 30
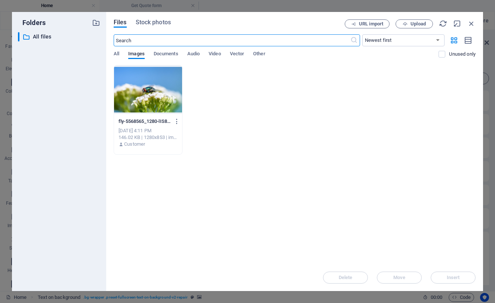
click at [69, 193] on div "​ All files All files" at bounding box center [59, 158] width 82 height 253
click at [414, 26] on span "Upload" at bounding box center [417, 24] width 15 height 4
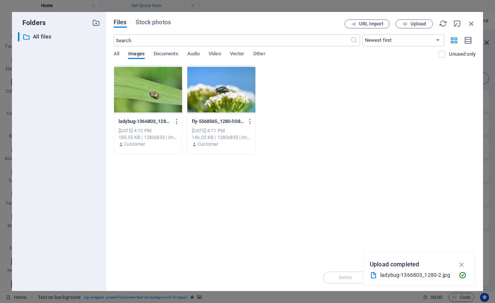
click at [152, 99] on div at bounding box center [148, 89] width 68 height 49
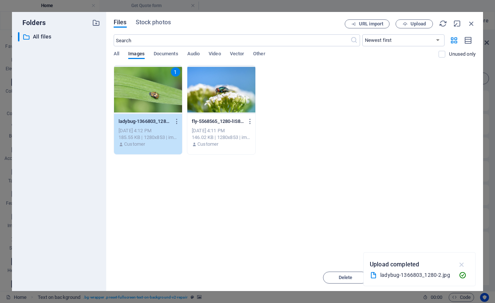
click at [463, 267] on icon "button" at bounding box center [462, 265] width 9 height 8
click at [458, 280] on button "Insert" at bounding box center [453, 278] width 45 height 12
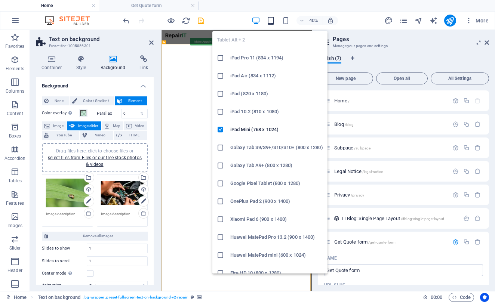
click at [268, 25] on icon "button" at bounding box center [271, 20] width 9 height 9
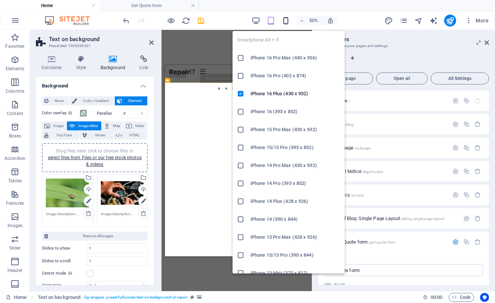
click at [285, 24] on icon "button" at bounding box center [285, 20] width 9 height 9
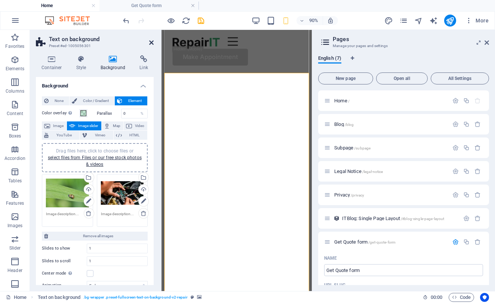
click at [150, 42] on icon at bounding box center [151, 43] width 4 height 6
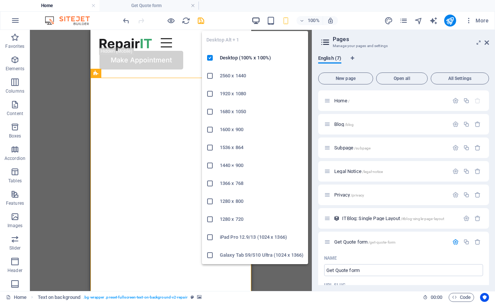
click at [256, 20] on icon "button" at bounding box center [256, 20] width 9 height 9
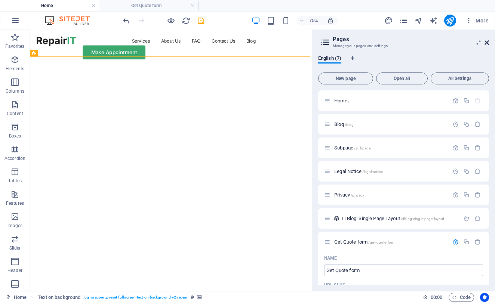
click at [485, 43] on icon at bounding box center [486, 43] width 4 height 6
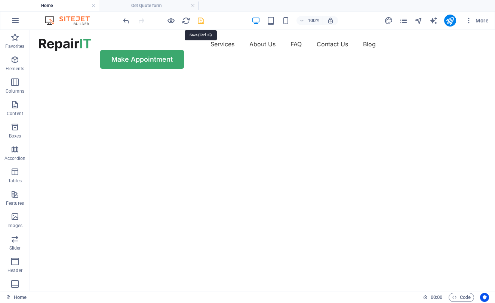
click at [201, 19] on icon "save" at bounding box center [201, 20] width 9 height 9
checkbox input "false"
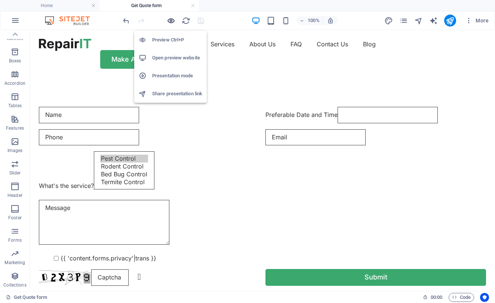
click at [169, 22] on icon "button" at bounding box center [171, 20] width 9 height 9
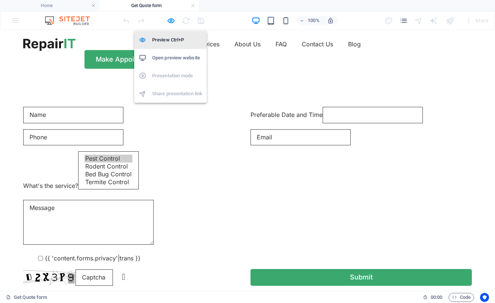
click at [169, 39] on h6 "Preview Ctrl+P" at bounding box center [177, 40] width 50 height 9
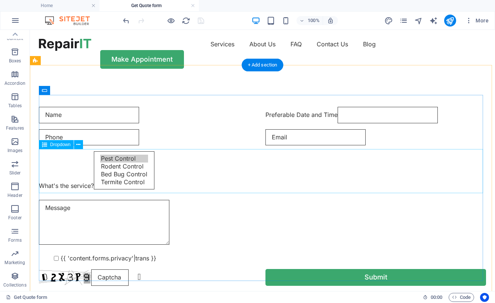
click at [76, 178] on div "What's the service? Pest Control Rodent Control Bed Bug Control Termite Control" at bounding box center [262, 172] width 447 height 43
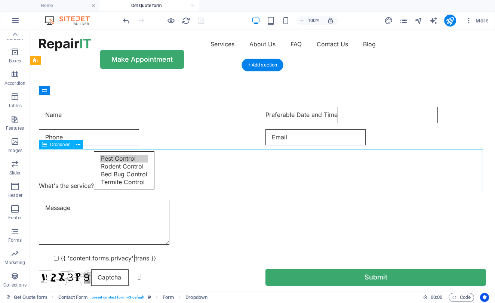
click at [77, 172] on div "What's the service? Pest Control Rodent Control Bed Bug Control Termite Control" at bounding box center [262, 172] width 447 height 43
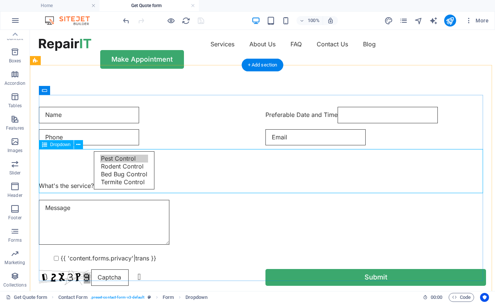
click at [480, 178] on div "What's the service? Pest Control Rodent Control Bed Bug Control Termite Control" at bounding box center [262, 172] width 447 height 43
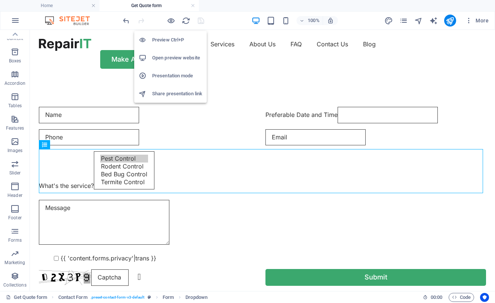
click at [173, 56] on h6 "Open preview website" at bounding box center [177, 57] width 50 height 9
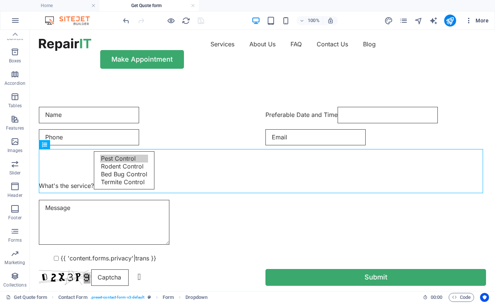
click at [483, 23] on span "More" at bounding box center [477, 20] width 24 height 7
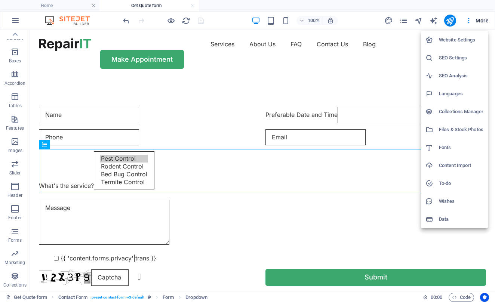
click at [352, 27] on div at bounding box center [247, 151] width 495 height 303
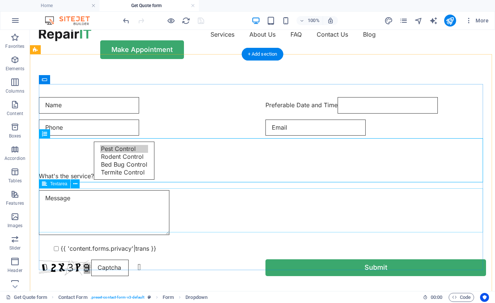
scroll to position [12, 0]
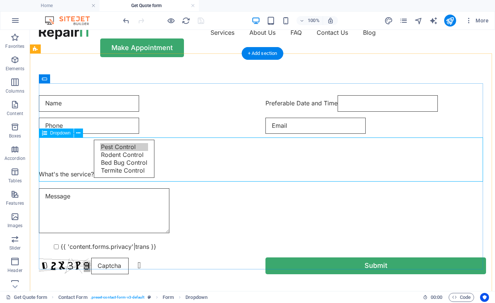
click at [100, 147] on div "What's the service? Pest Control Rodent Control Bed Bug Control Termite Control" at bounding box center [262, 161] width 447 height 43
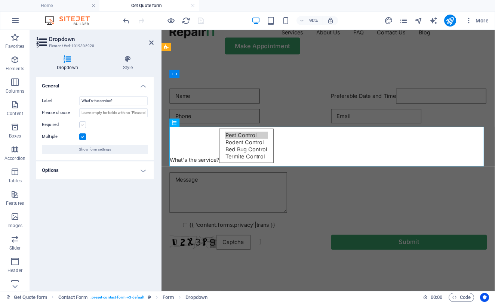
click at [81, 126] on label at bounding box center [82, 124] width 7 height 7
click at [0, 0] on input "Required" at bounding box center [0, 0] width 0 height 0
click at [90, 150] on span "Show form settings" at bounding box center [95, 149] width 32 height 9
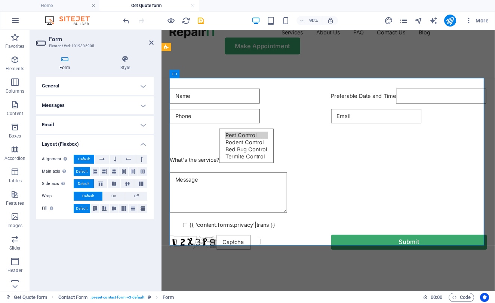
click at [148, 44] on header "Form Element #ed-1019305905" at bounding box center [95, 39] width 118 height 19
click at [151, 44] on icon at bounding box center [151, 43] width 4 height 6
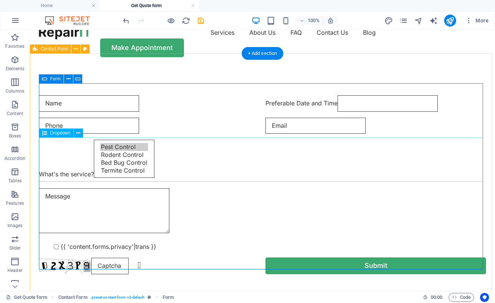
click at [103, 160] on div "What's the service? Pest Control Rodent Control Bed Bug Control Termite Control" at bounding box center [262, 161] width 447 height 43
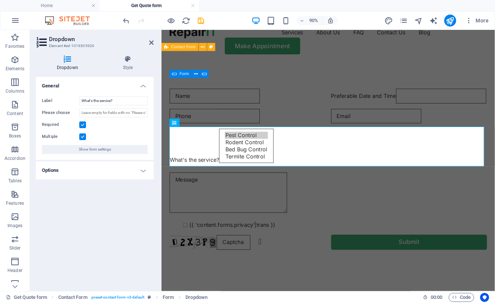
click at [91, 173] on h4 "Options" at bounding box center [95, 170] width 118 height 18
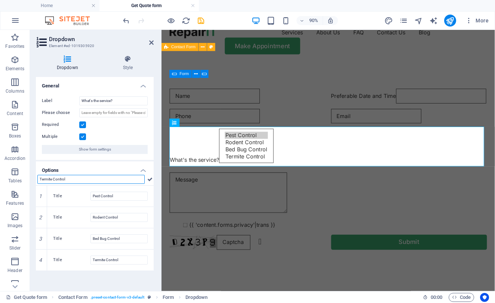
click at [98, 178] on input "Termite Control" at bounding box center [90, 179] width 107 height 9
click at [118, 198] on input "Pest Control" at bounding box center [118, 196] width 57 height 9
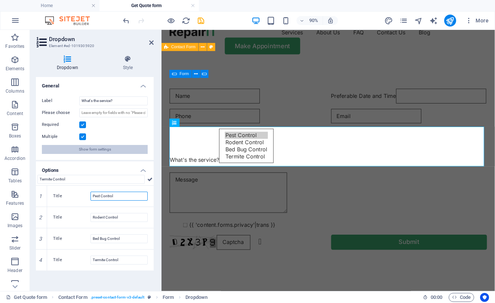
scroll to position [0, 0]
click at [153, 42] on icon at bounding box center [151, 43] width 4 height 6
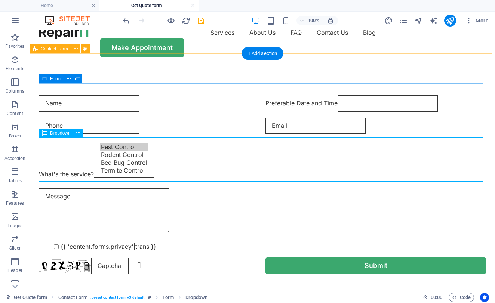
click at [93, 170] on div "What's the service? Pest Control Rodent Control Bed Bug Control Termite Control" at bounding box center [262, 161] width 447 height 43
click at [87, 170] on div "What's the service? Pest Control Rodent Control Bed Bug Control Termite Control" at bounding box center [262, 161] width 447 height 43
click at [86, 162] on div "What's the service? Pest Control Rodent Control Bed Bug Control Termite Control" at bounding box center [262, 161] width 447 height 43
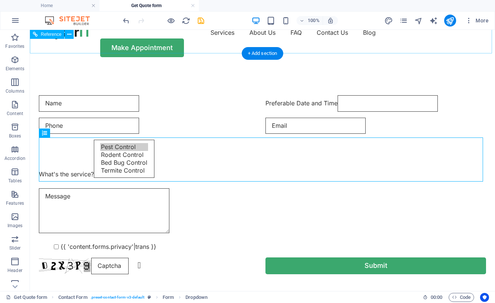
click at [184, 36] on nav "Services About Us FAQ Contact Us Blog" at bounding box center [262, 33] width 447 height 12
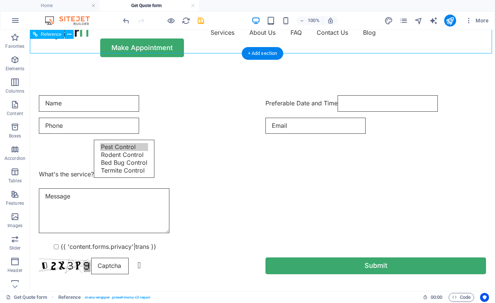
click at [174, 39] on nav "Services About Us FAQ Contact Us Blog" at bounding box center [262, 33] width 447 height 12
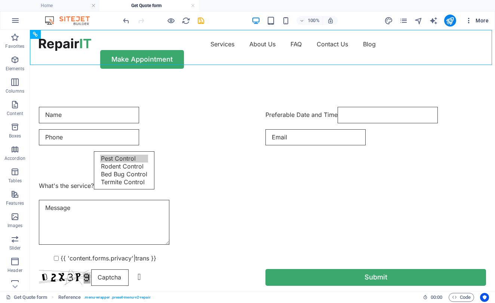
click at [479, 22] on span "More" at bounding box center [477, 20] width 24 height 7
